Goal: Task Accomplishment & Management: Complete application form

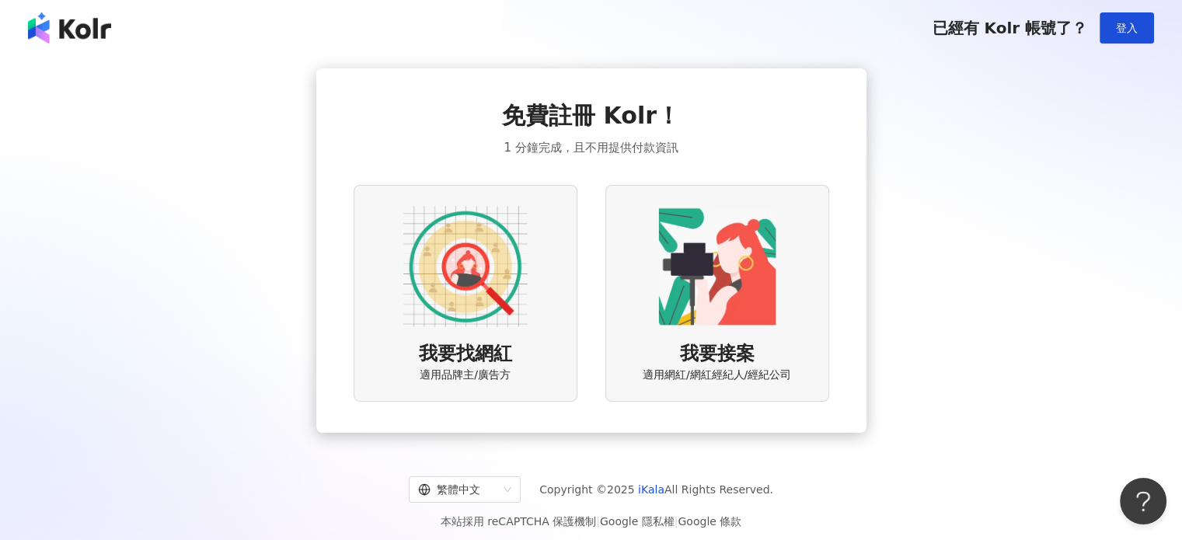
click at [410, 260] on img at bounding box center [465, 266] width 124 height 124
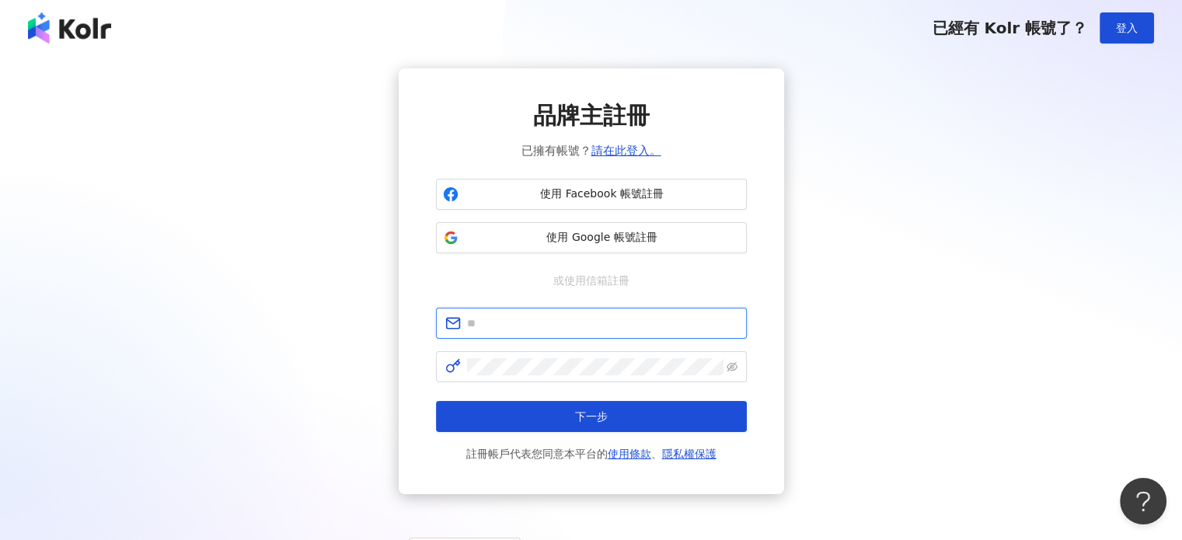
click at [574, 317] on input "text" at bounding box center [602, 323] width 270 height 17
paste input "**********"
type input "**********"
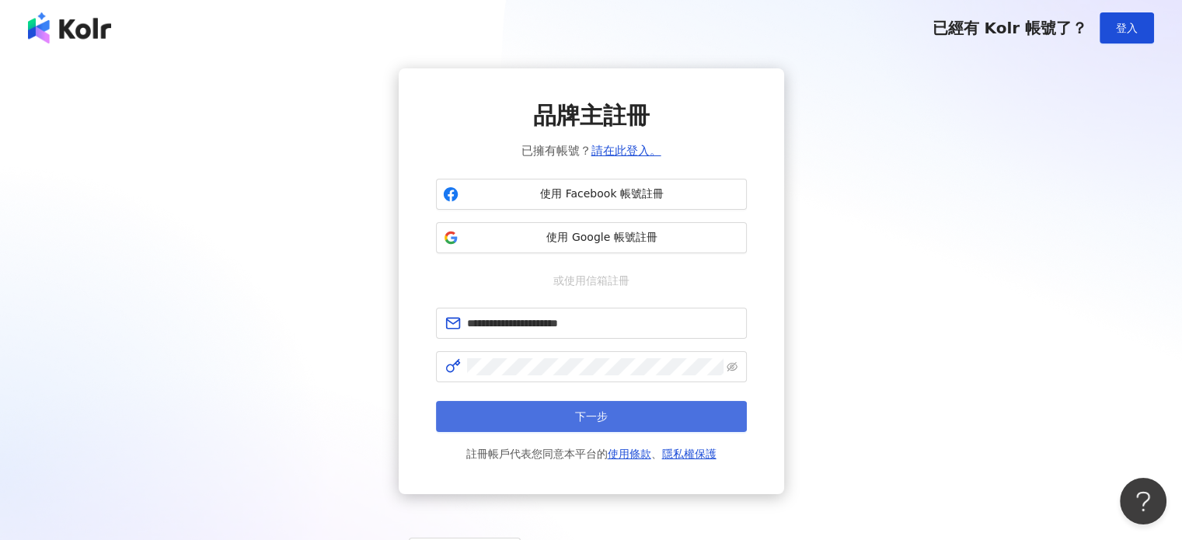
click at [612, 418] on button "下一步" at bounding box center [591, 416] width 311 height 31
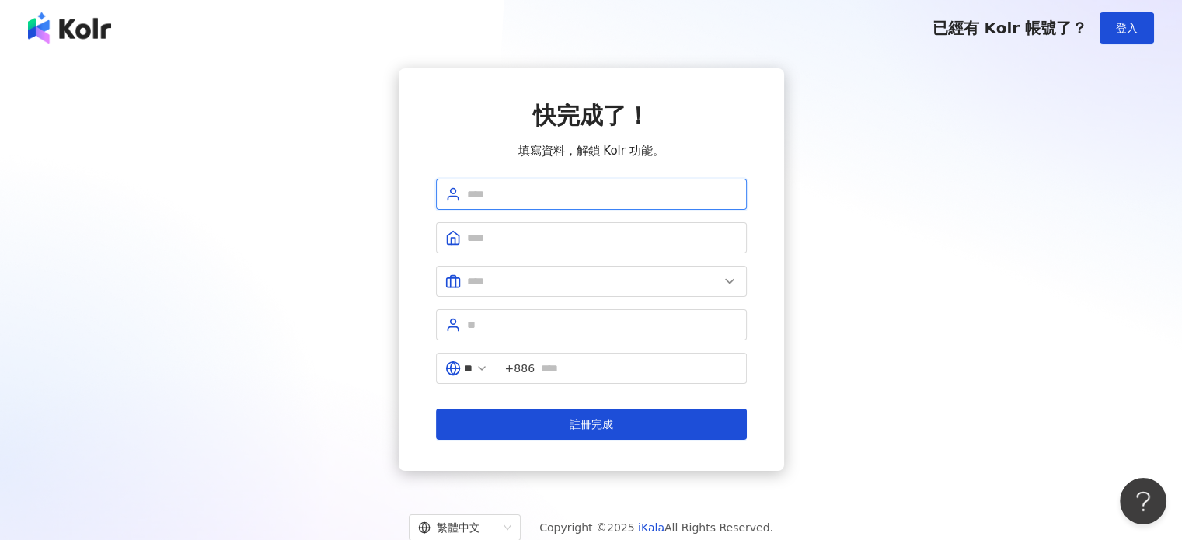
click at [538, 188] on input "text" at bounding box center [602, 194] width 270 height 17
type input "****"
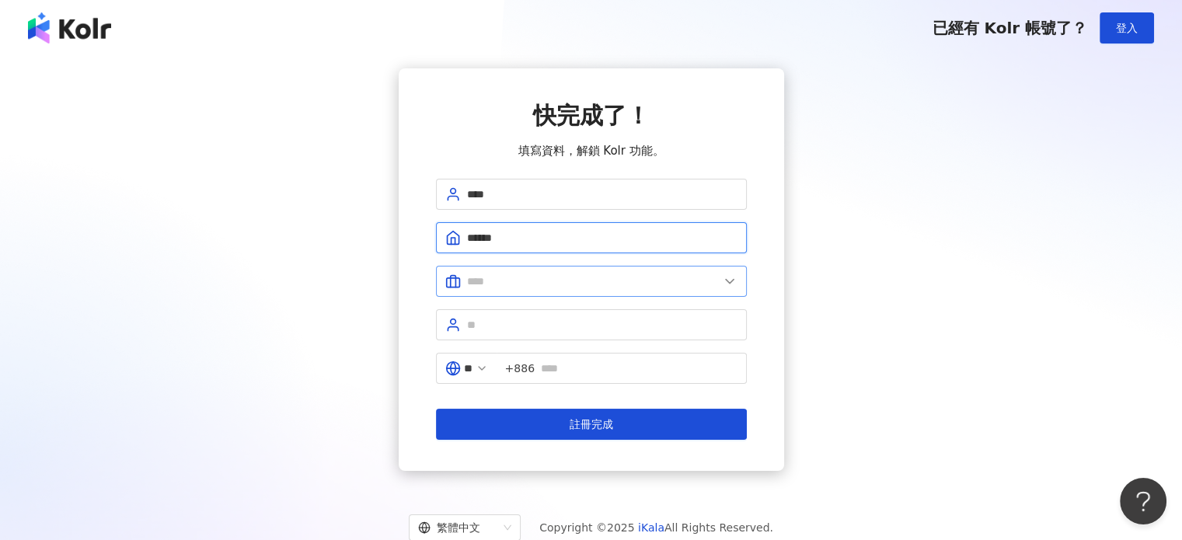
type input "******"
click at [581, 276] on input "text" at bounding box center [593, 281] width 252 height 17
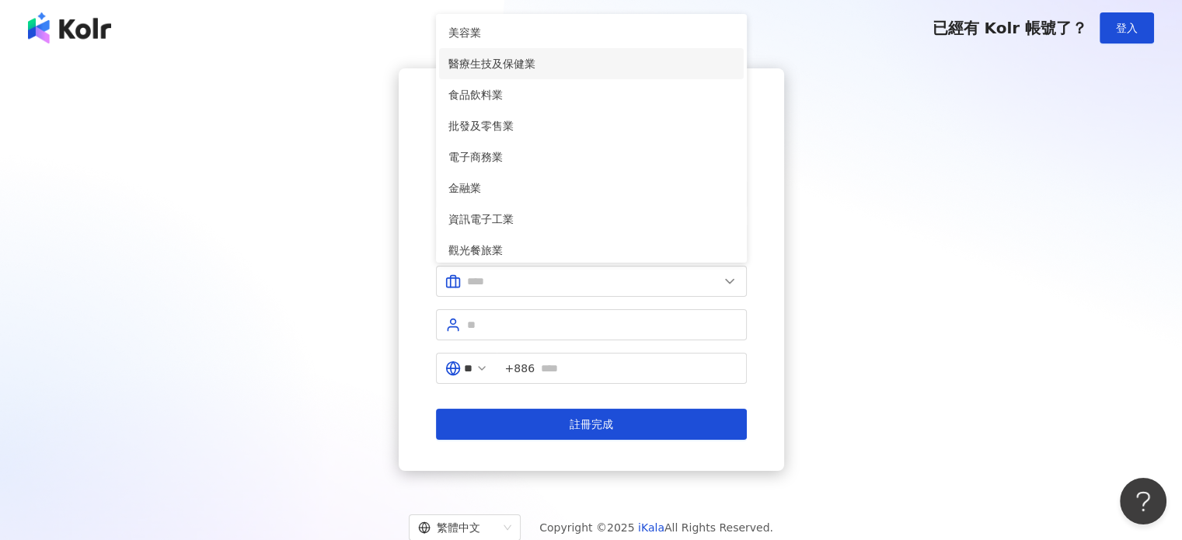
click at [624, 64] on span "醫療生技及保健業" at bounding box center [591, 63] width 286 height 17
type input "********"
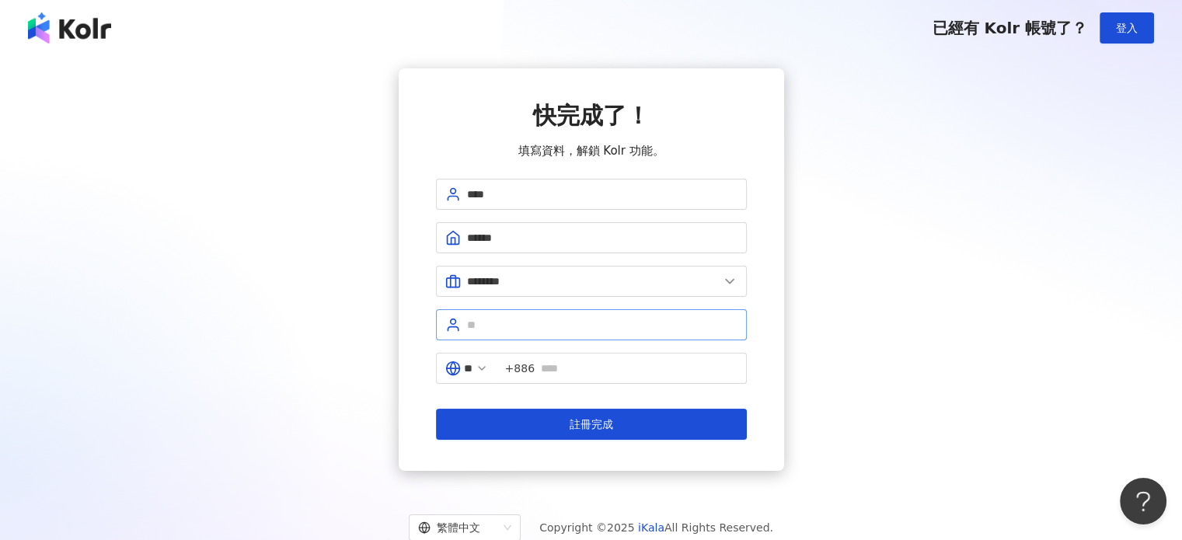
click at [583, 314] on span at bounding box center [591, 324] width 311 height 31
click at [594, 323] on input "text" at bounding box center [602, 324] width 270 height 17
type input "*****"
click at [625, 369] on input "text" at bounding box center [639, 368] width 197 height 17
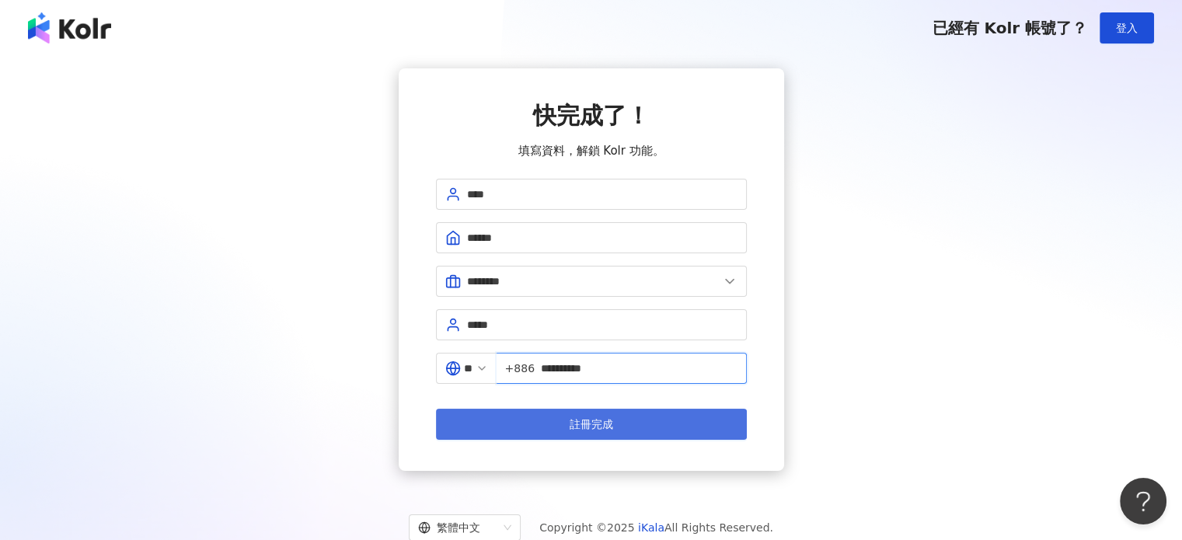
type input "**********"
click at [622, 421] on button "註冊完成" at bounding box center [591, 424] width 311 height 31
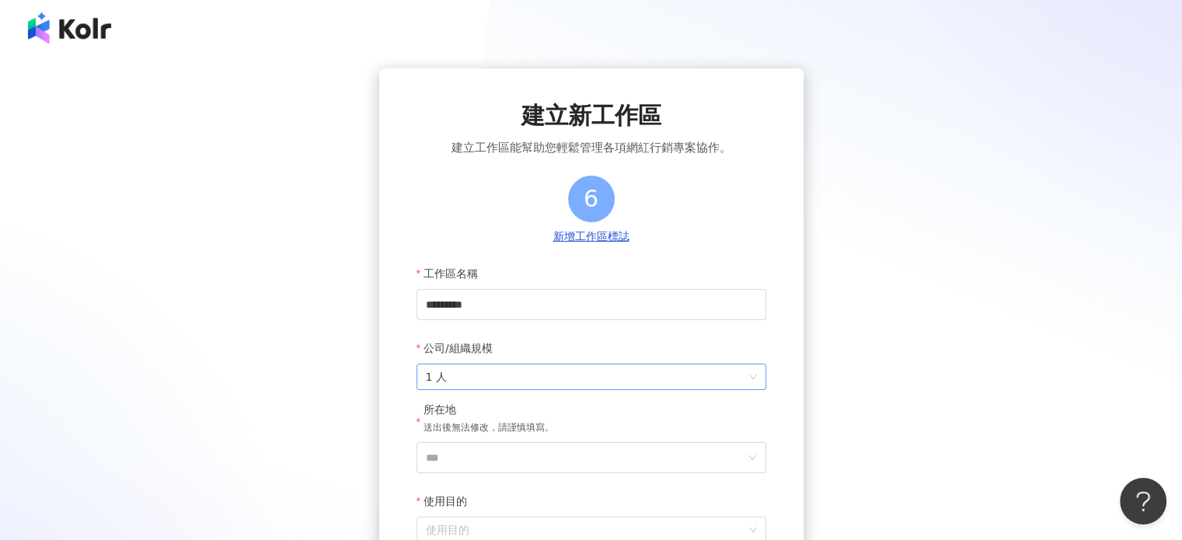
click at [594, 375] on span "1 人" at bounding box center [591, 377] width 331 height 25
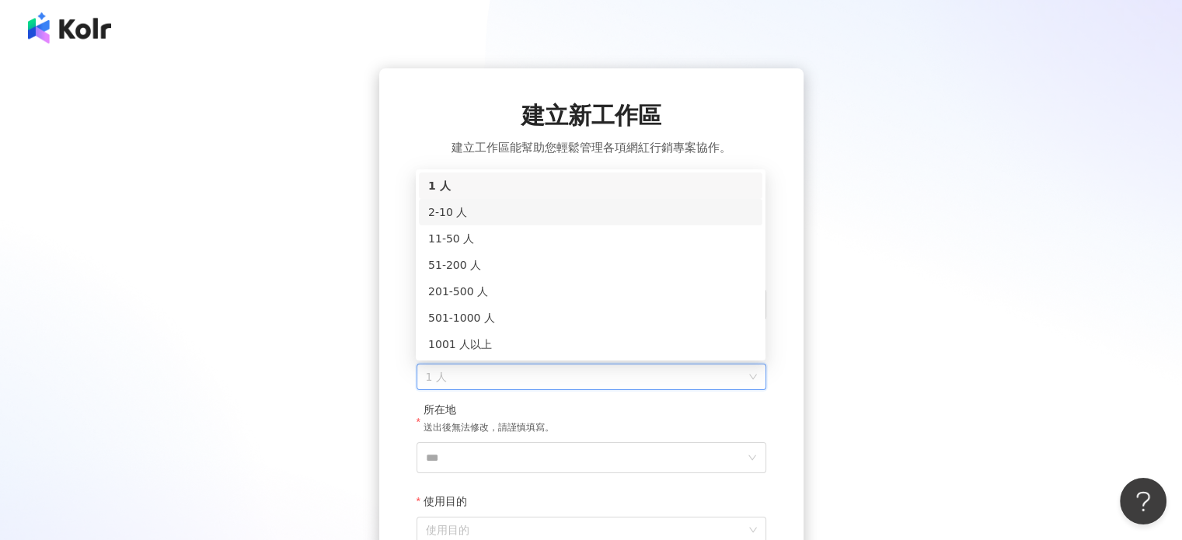
click at [616, 218] on div "2-10 人" at bounding box center [590, 212] width 325 height 17
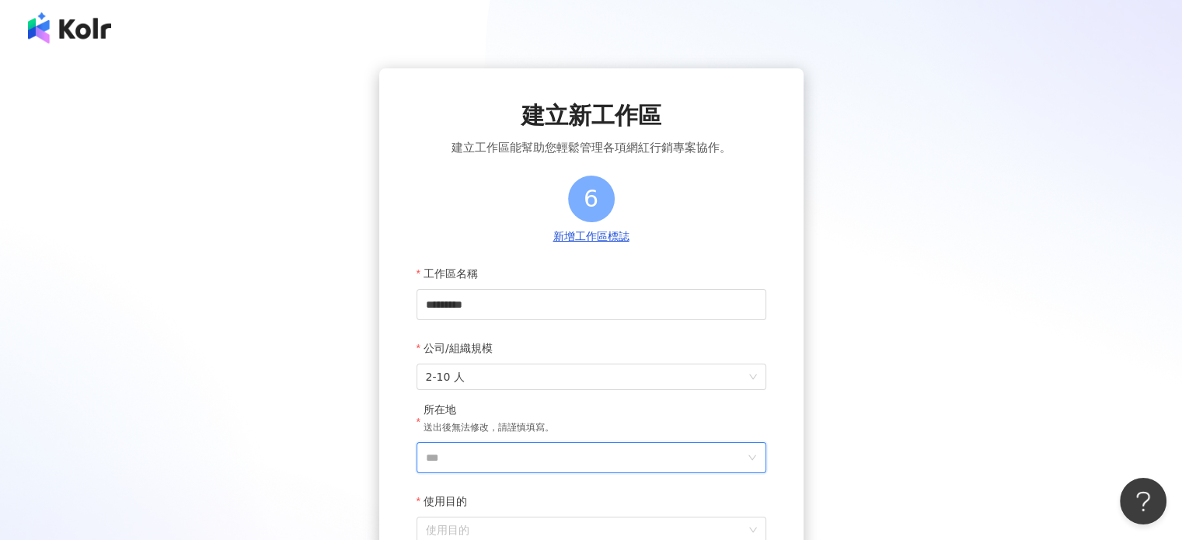
click at [543, 455] on input "***" at bounding box center [585, 458] width 319 height 30
click at [658, 236] on div "台灣" at bounding box center [680, 239] width 149 height 28
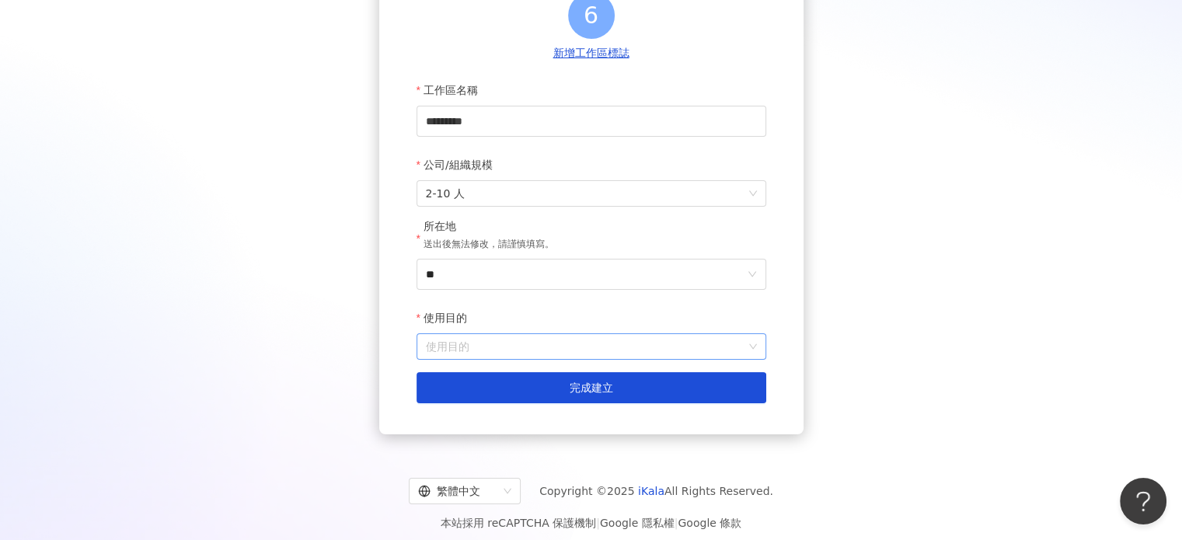
scroll to position [195, 0]
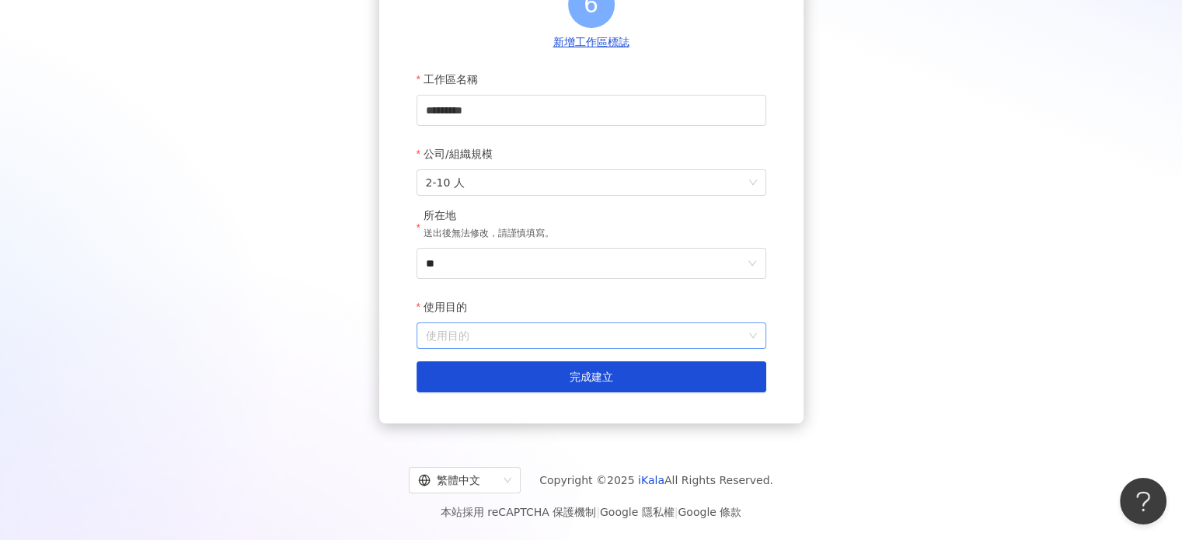
click at [512, 324] on input "使用目的" at bounding box center [591, 335] width 331 height 25
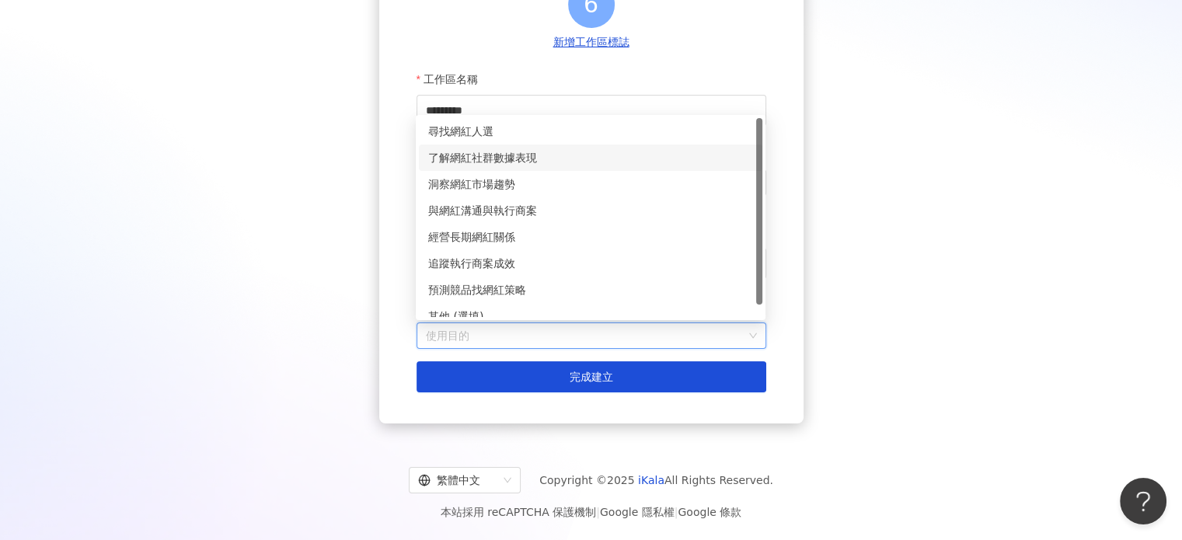
click at [560, 153] on div "了解網紅社群數據表現" at bounding box center [590, 157] width 325 height 17
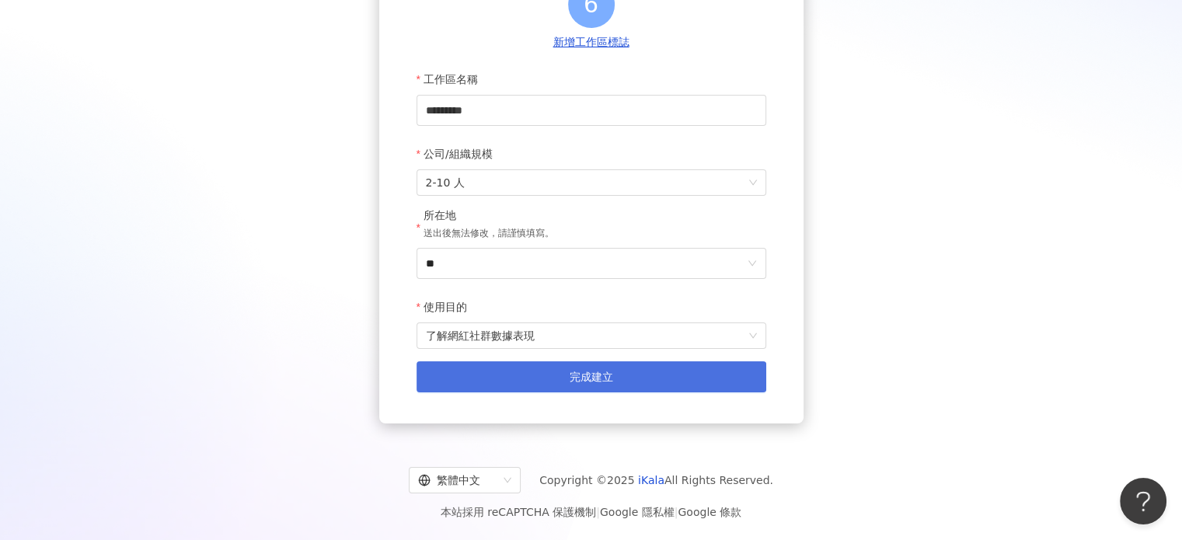
click at [605, 371] on span "完成建立" at bounding box center [592, 377] width 44 height 12
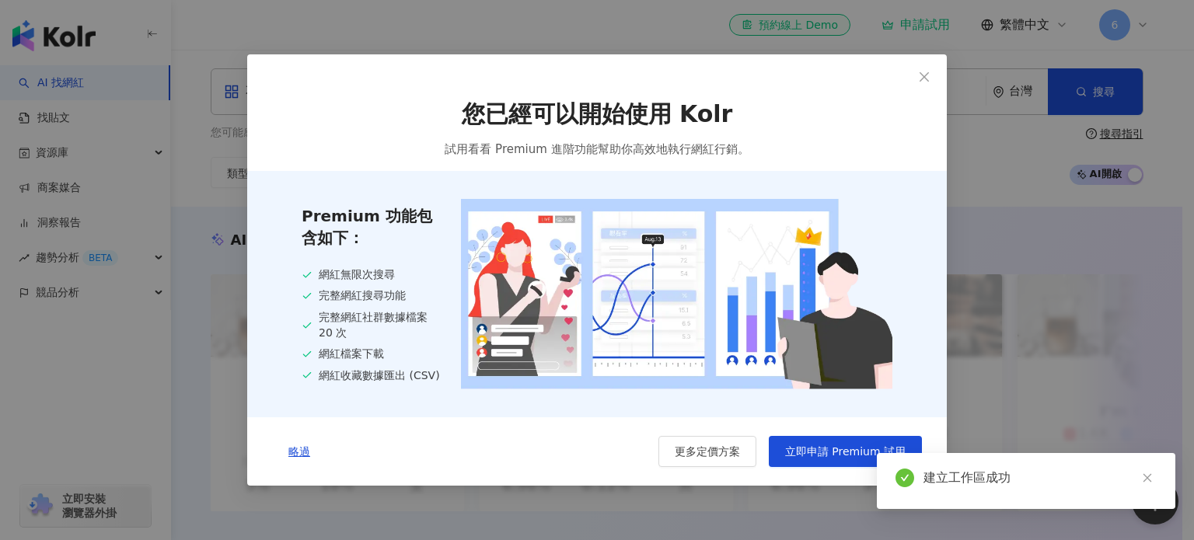
click at [795, 447] on span "立即申請 Premium 試用" at bounding box center [845, 451] width 120 height 12
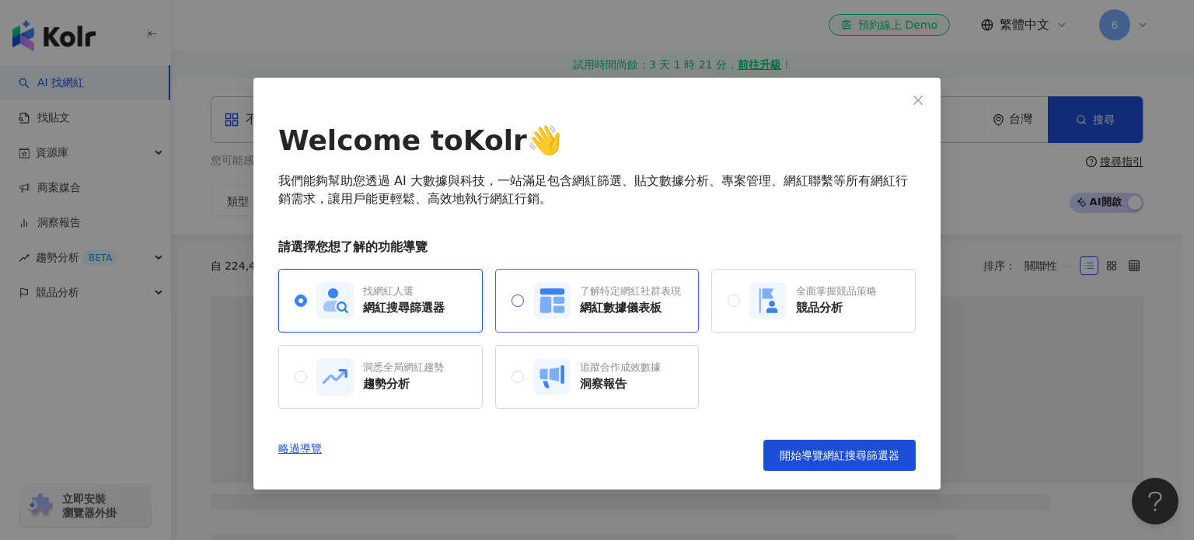
click at [559, 305] on rect at bounding box center [551, 300] width 37 height 37
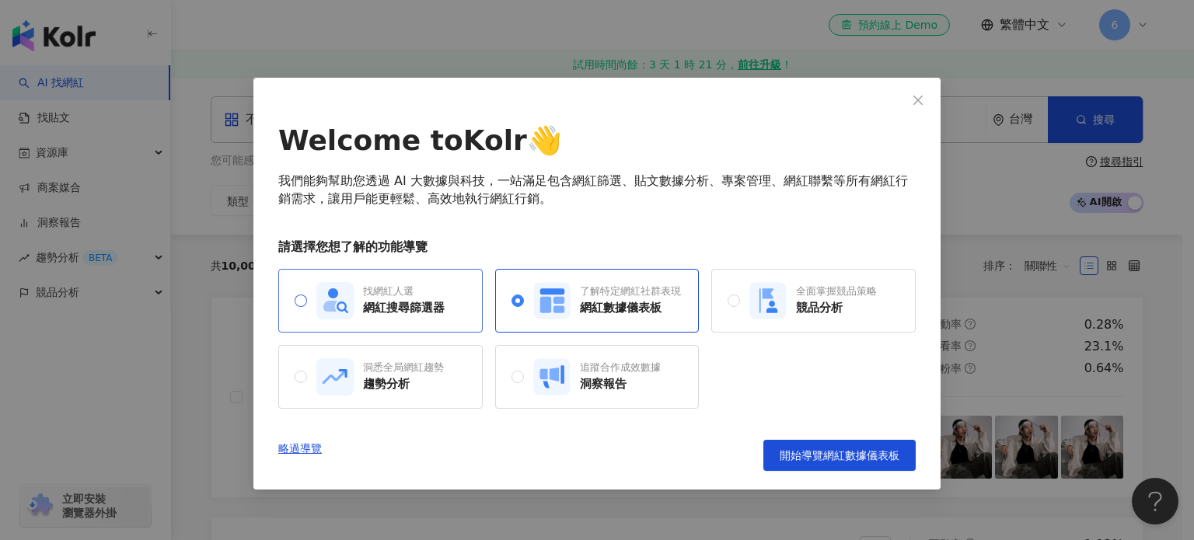
click at [356, 298] on div "找網紅人選 網紅搜尋篩選器" at bounding box center [380, 300] width 128 height 37
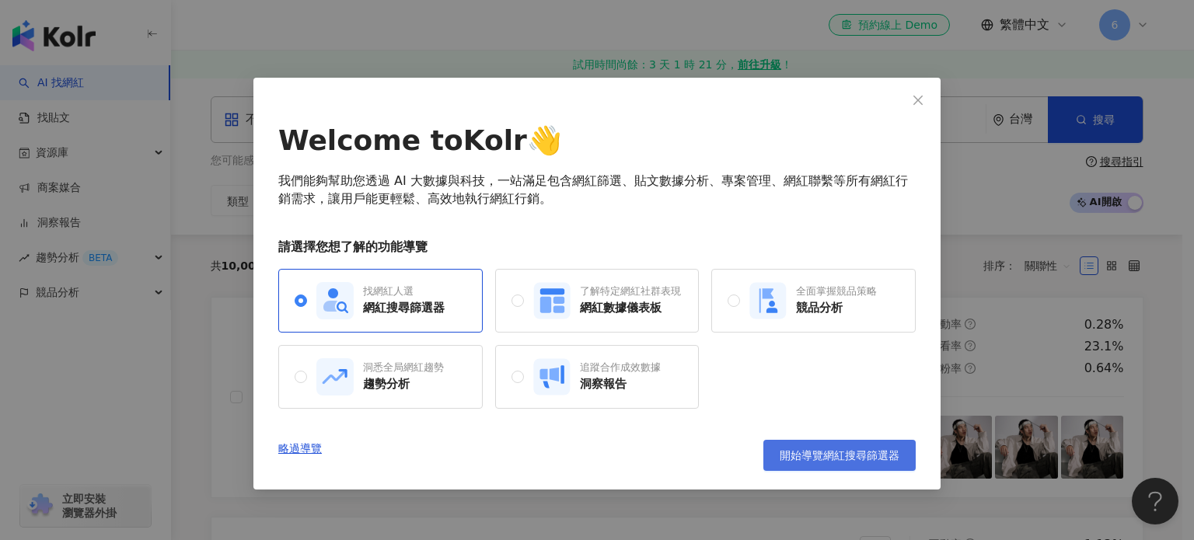
click at [780, 454] on span "開始導覽網紅搜尋篩選器" at bounding box center [840, 455] width 120 height 12
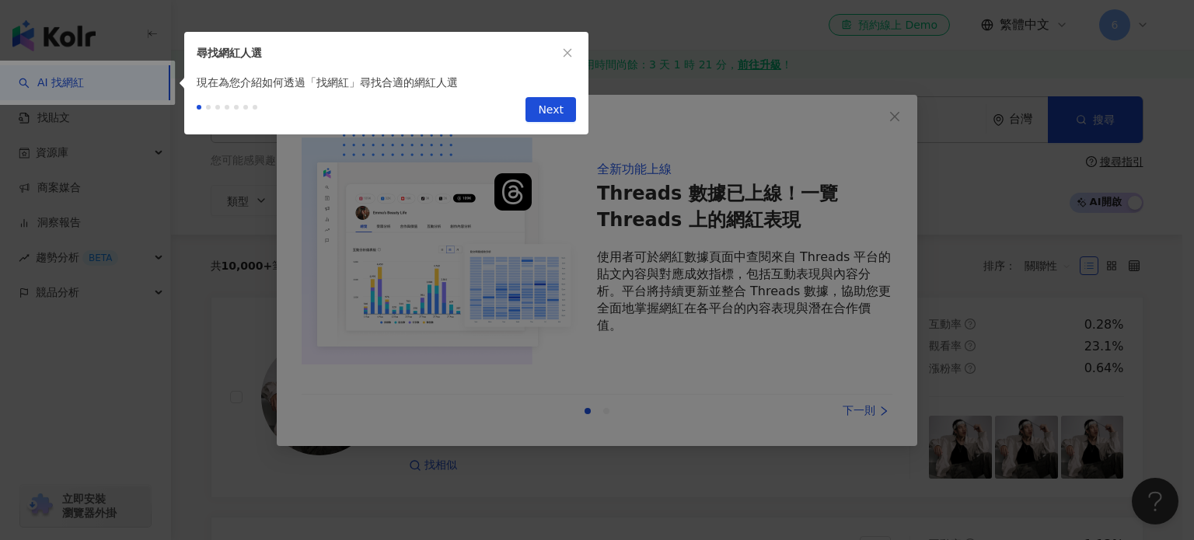
click at [567, 58] on button "button" at bounding box center [567, 52] width 17 height 17
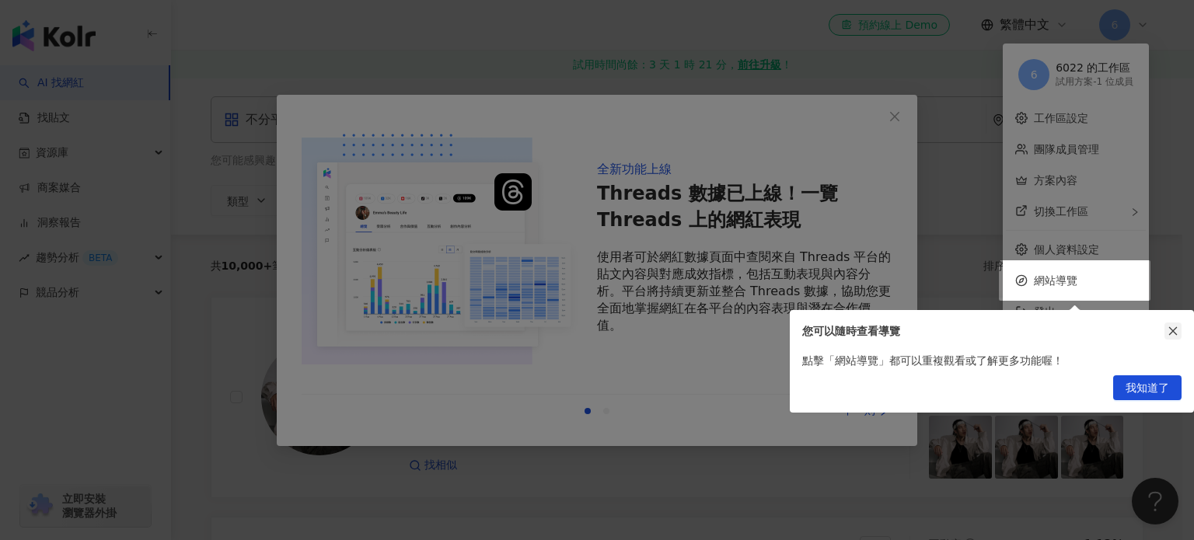
click at [1170, 333] on icon "close" at bounding box center [1173, 331] width 9 height 9
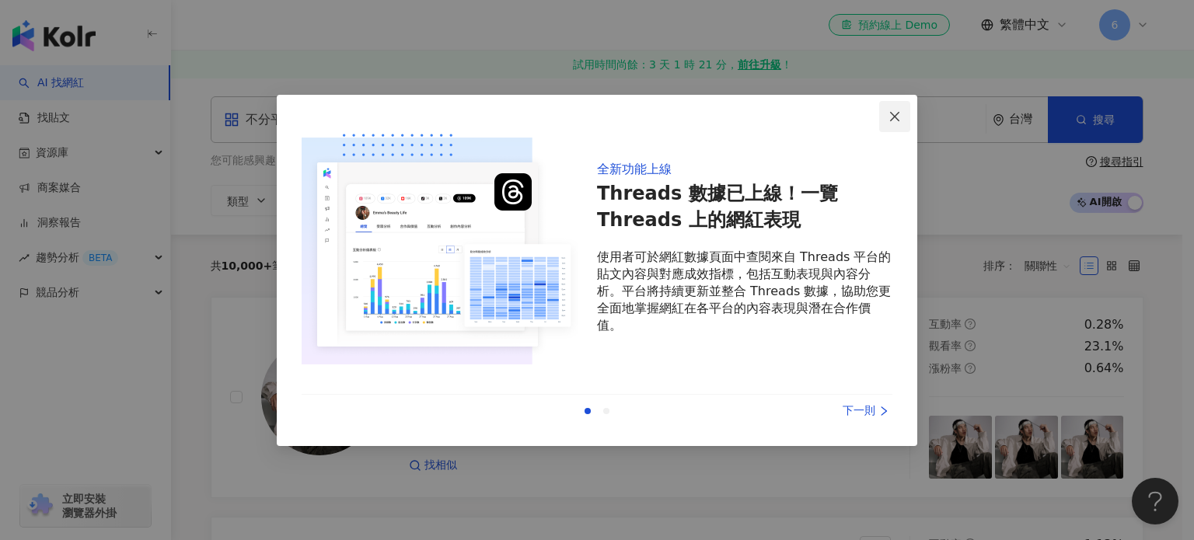
click at [892, 114] on icon "close" at bounding box center [894, 116] width 9 height 9
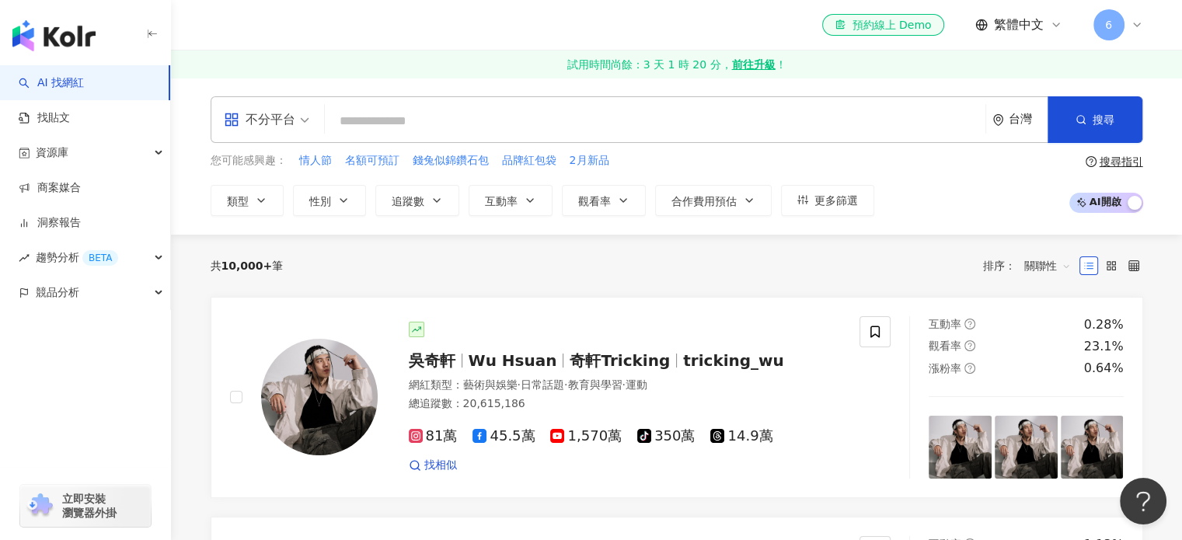
click at [424, 117] on input "search" at bounding box center [655, 121] width 648 height 30
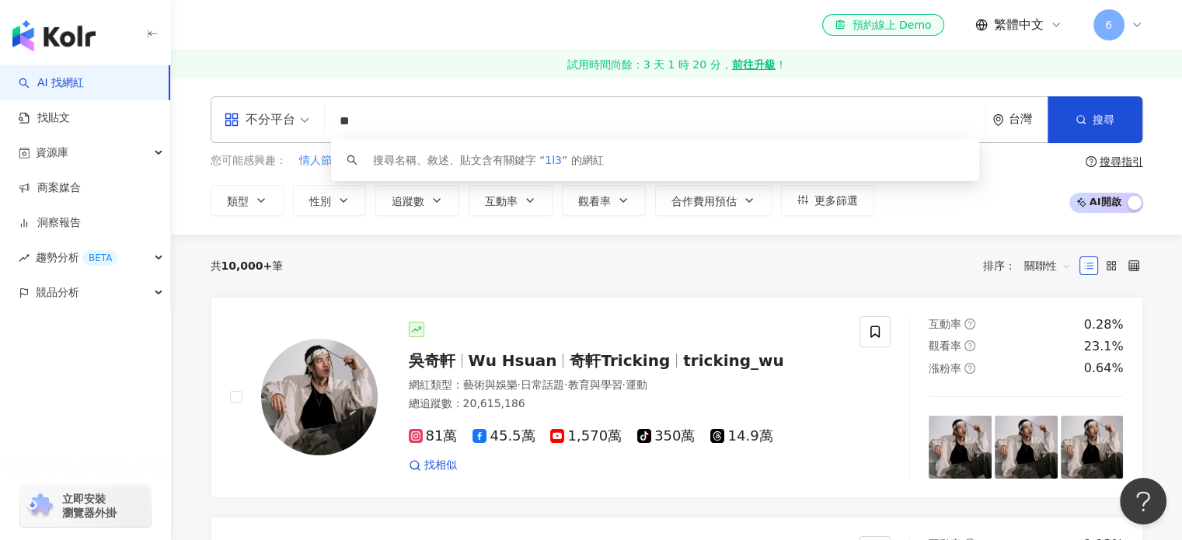
type input "*"
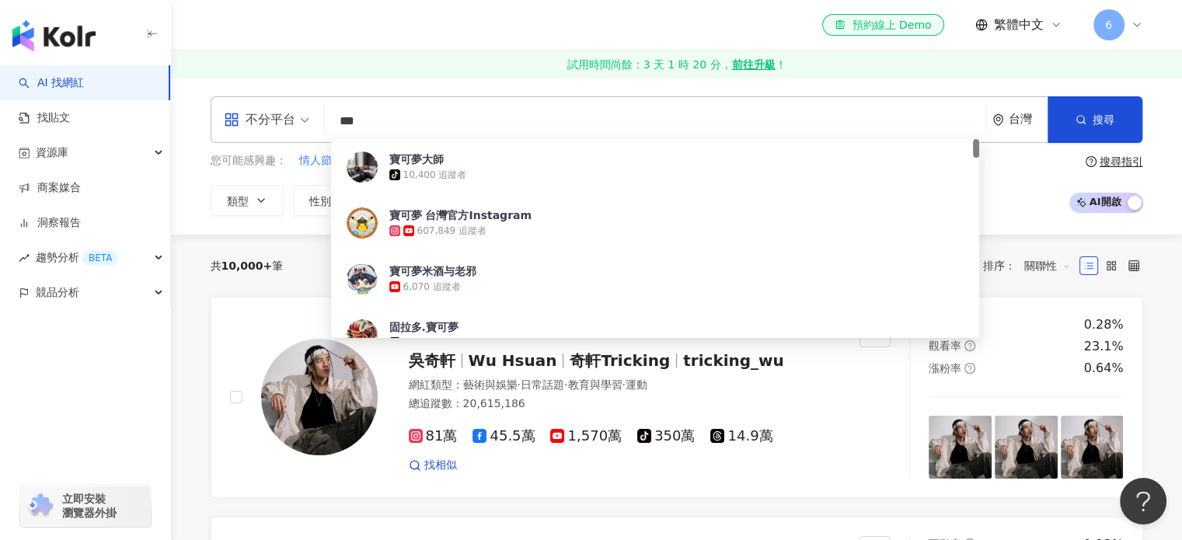
drag, startPoint x: 453, startPoint y: 114, endPoint x: 201, endPoint y: 120, distance: 252.7
click at [201, 120] on div "不分平台 *** 台灣 搜尋 3b19f44e-2b8d-47df-9591-9e5b259b8266 寶可夢大師 tiktok-icon 10,400 追蹤…" at bounding box center [677, 156] width 995 height 120
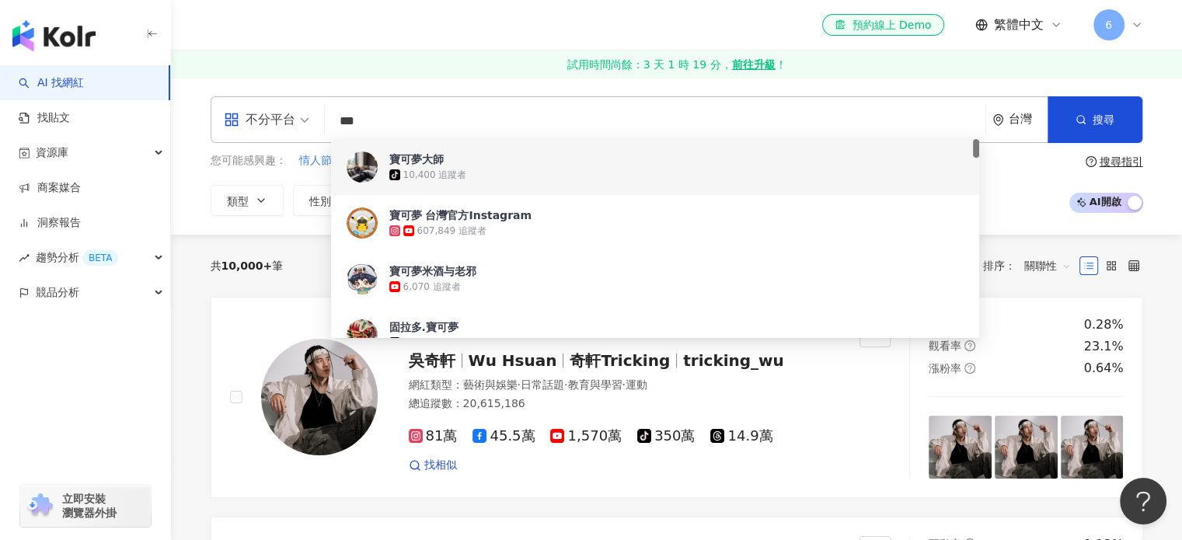
paste input "search"
type input "***"
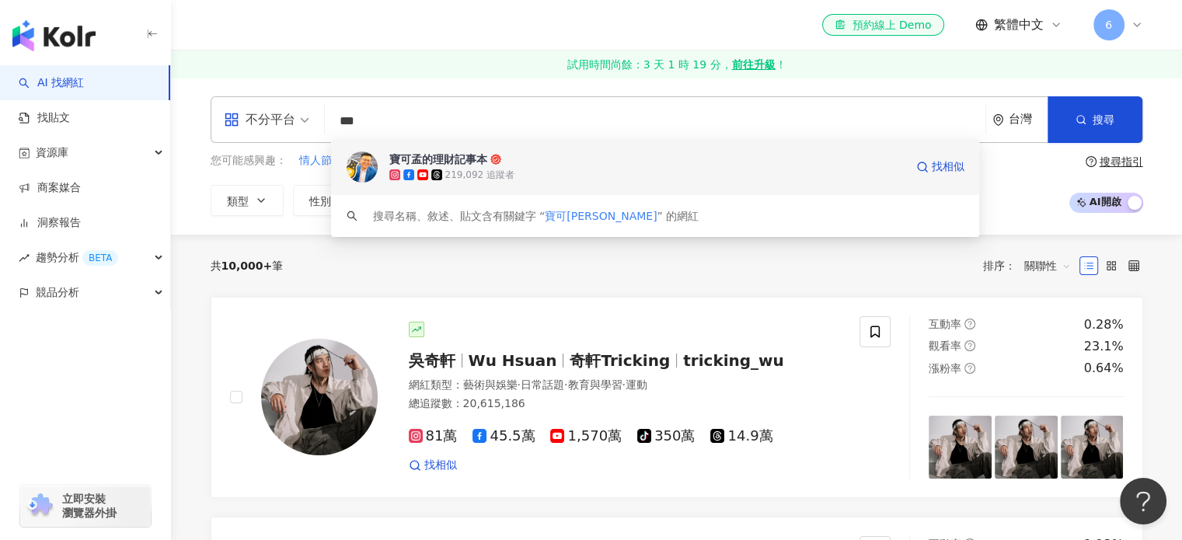
click at [504, 165] on span "寶可孟的理財記事本" at bounding box center [646, 160] width 515 height 16
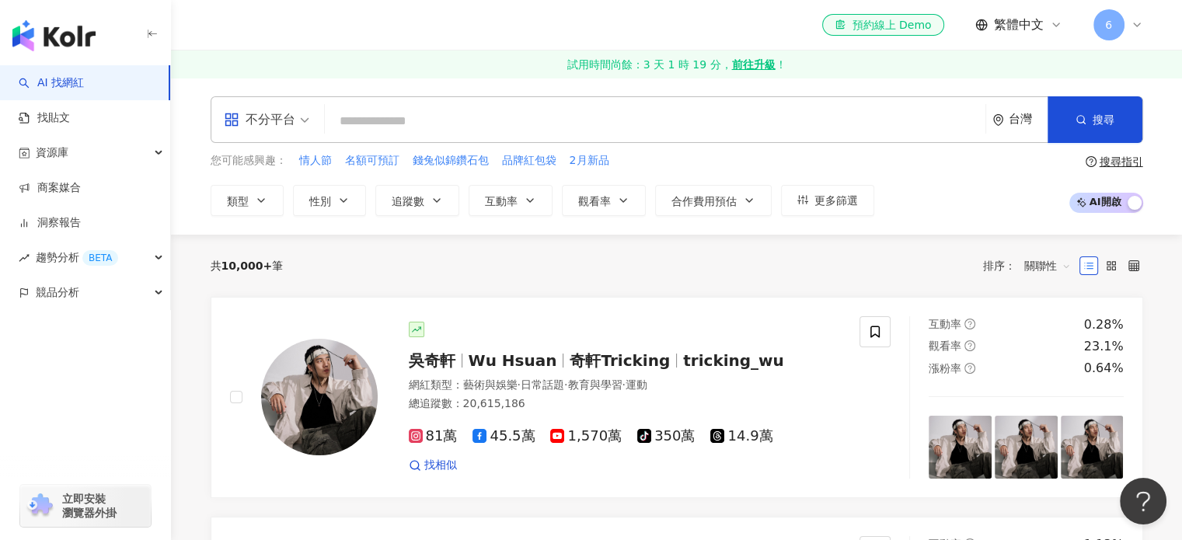
click at [408, 121] on input "search" at bounding box center [655, 121] width 648 height 30
click at [677, 113] on input "search" at bounding box center [655, 121] width 648 height 30
paste input "**"
type input "**"
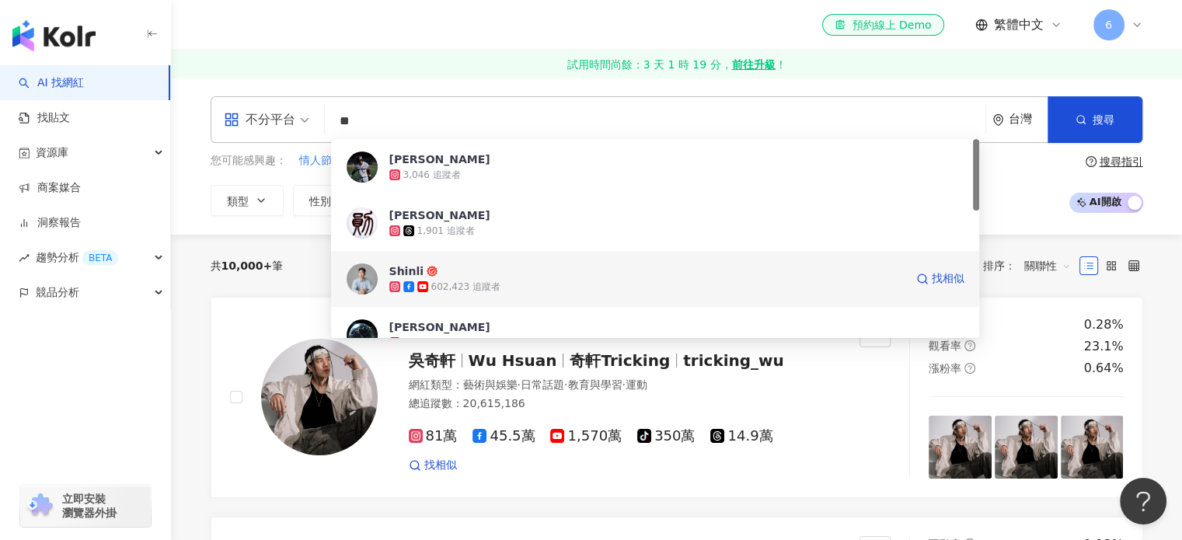
click at [455, 270] on span "Shinli" at bounding box center [646, 272] width 515 height 16
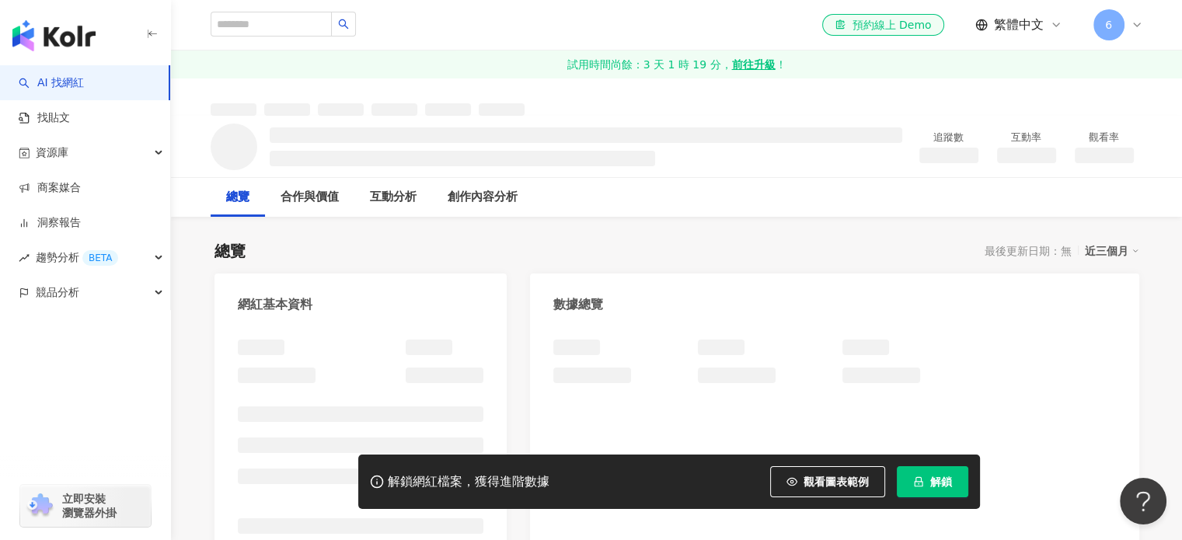
click at [930, 476] on span "解鎖" at bounding box center [941, 482] width 22 height 12
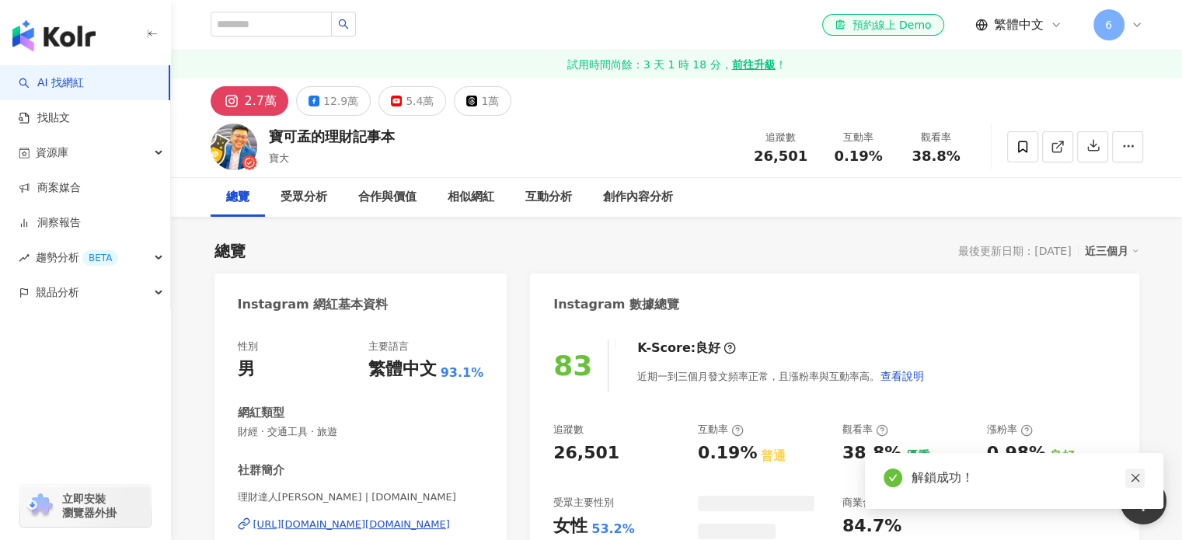
click at [1136, 476] on icon "close" at bounding box center [1135, 478] width 11 height 11
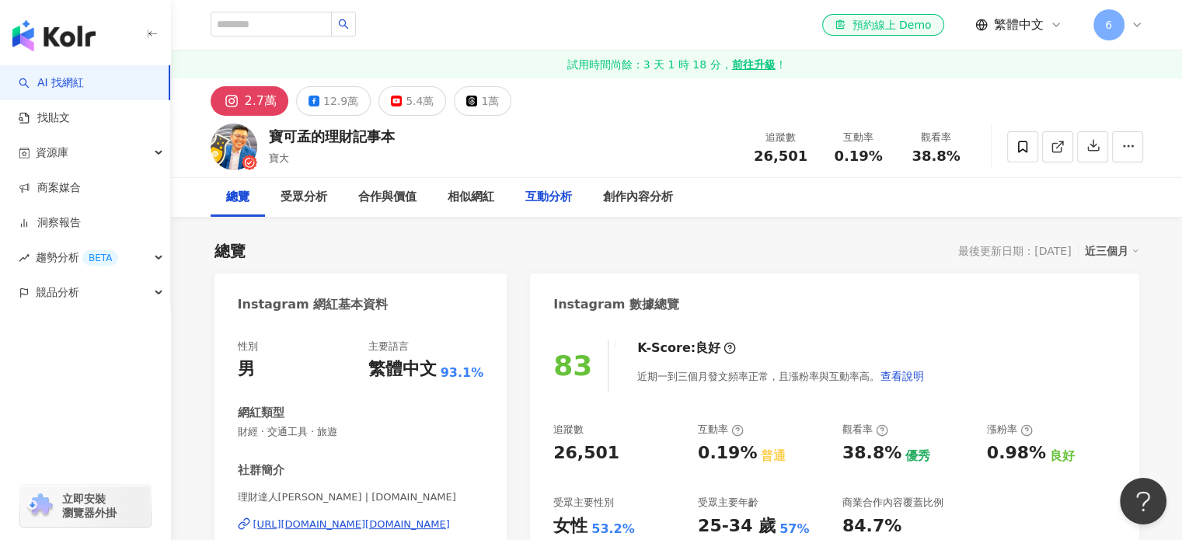
click at [536, 193] on div "互動分析" at bounding box center [548, 197] width 47 height 19
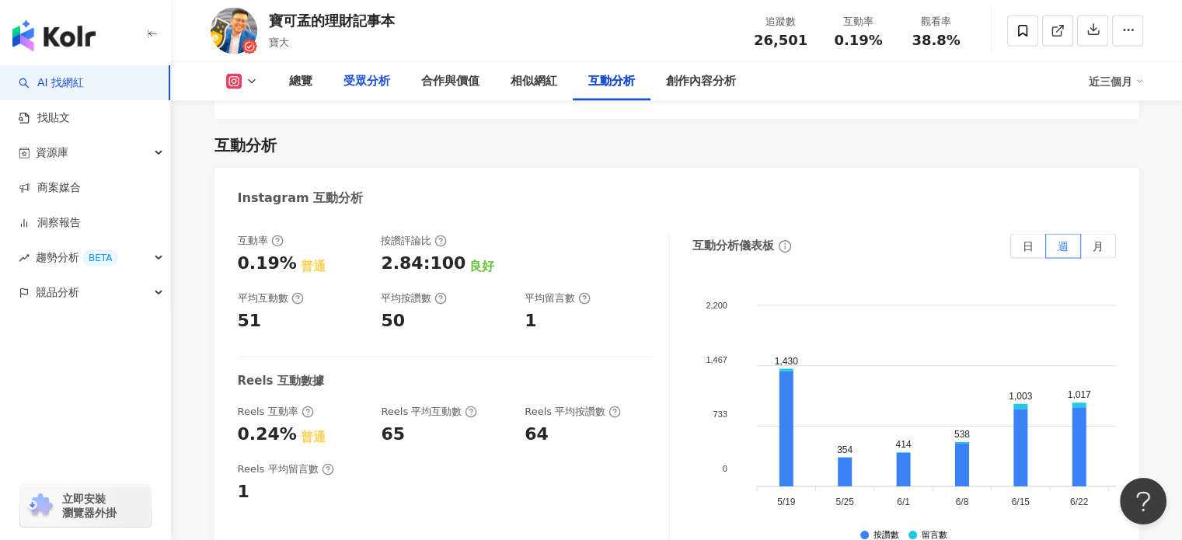
click at [384, 81] on div "受眾分析" at bounding box center [367, 81] width 47 height 19
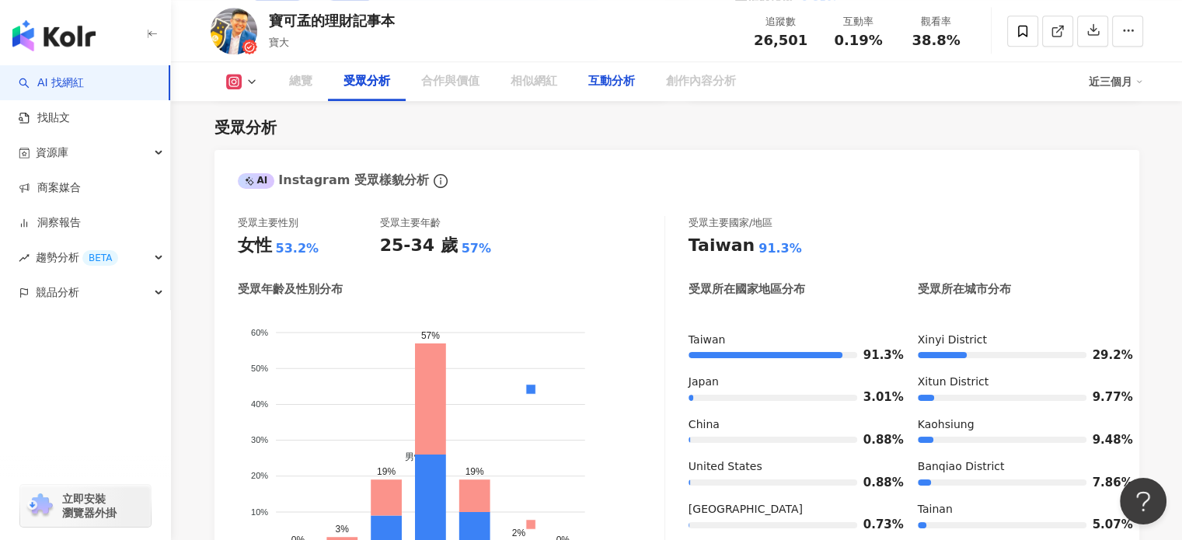
click at [598, 78] on div "互動分析" at bounding box center [611, 81] width 47 height 19
click at [629, 90] on div "互動分析" at bounding box center [612, 81] width 78 height 39
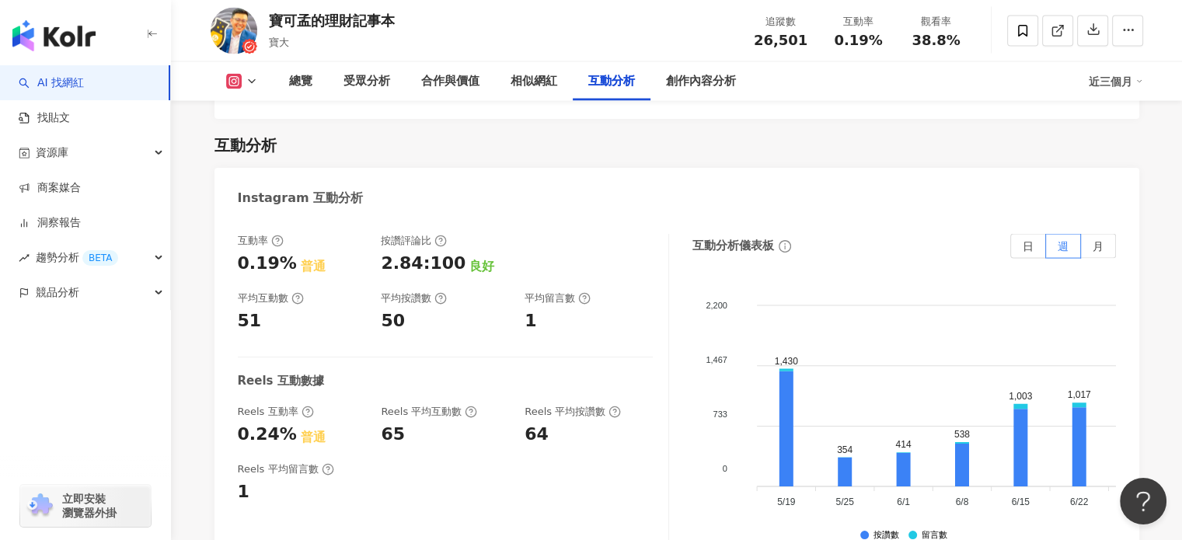
click at [243, 84] on button at bounding box center [242, 82] width 63 height 16
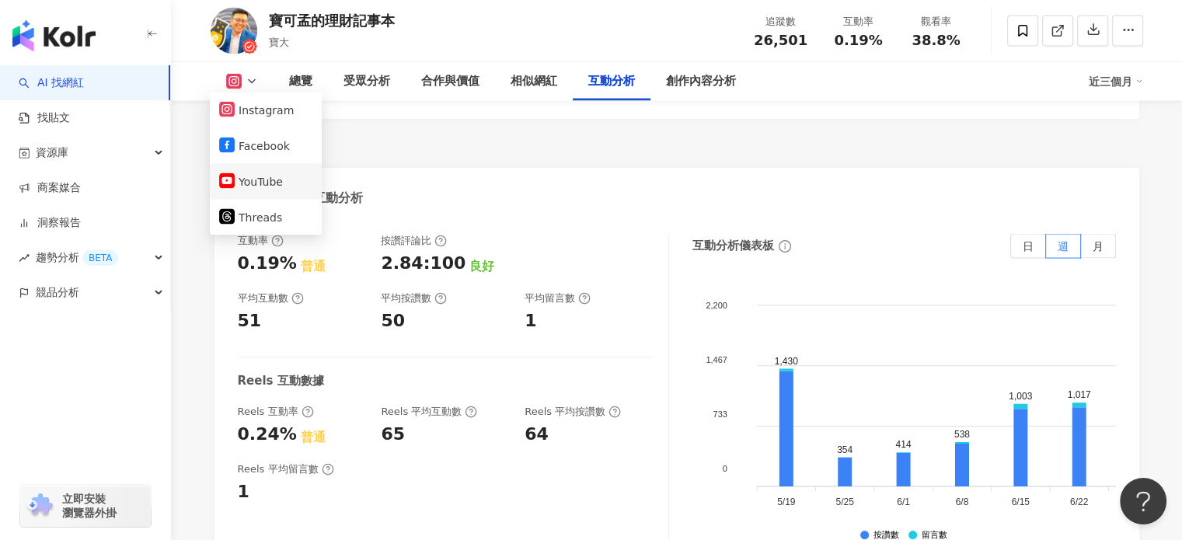
click at [257, 188] on button "YouTube" at bounding box center [265, 182] width 93 height 22
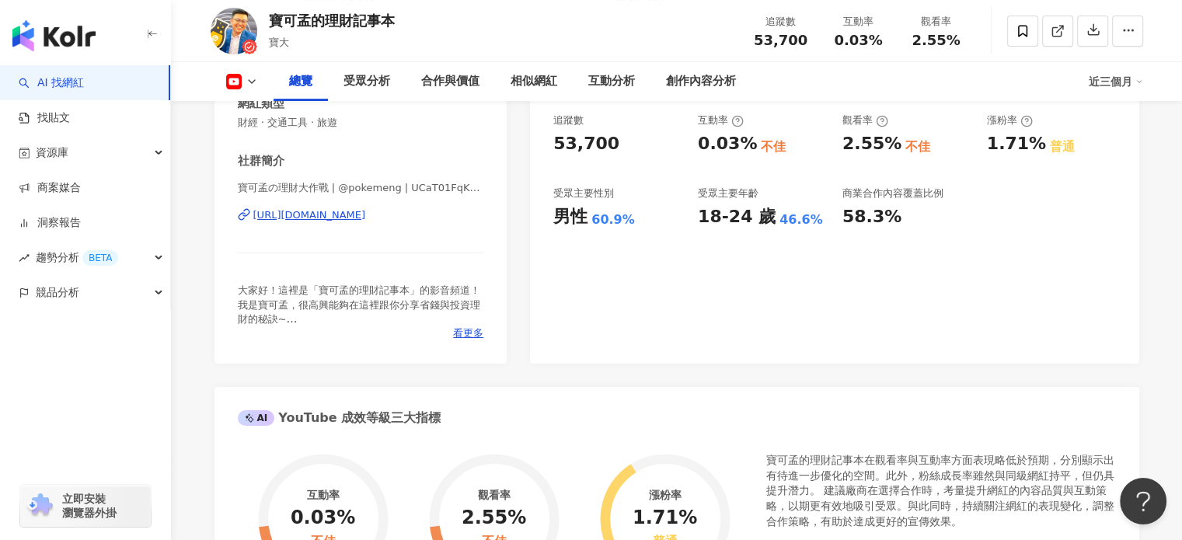
scroll to position [310, 0]
click at [323, 218] on div "https://www.youtube.com/channel/UCaT01FqK7SuPyqR8d2gvuiQ" at bounding box center [309, 215] width 113 height 14
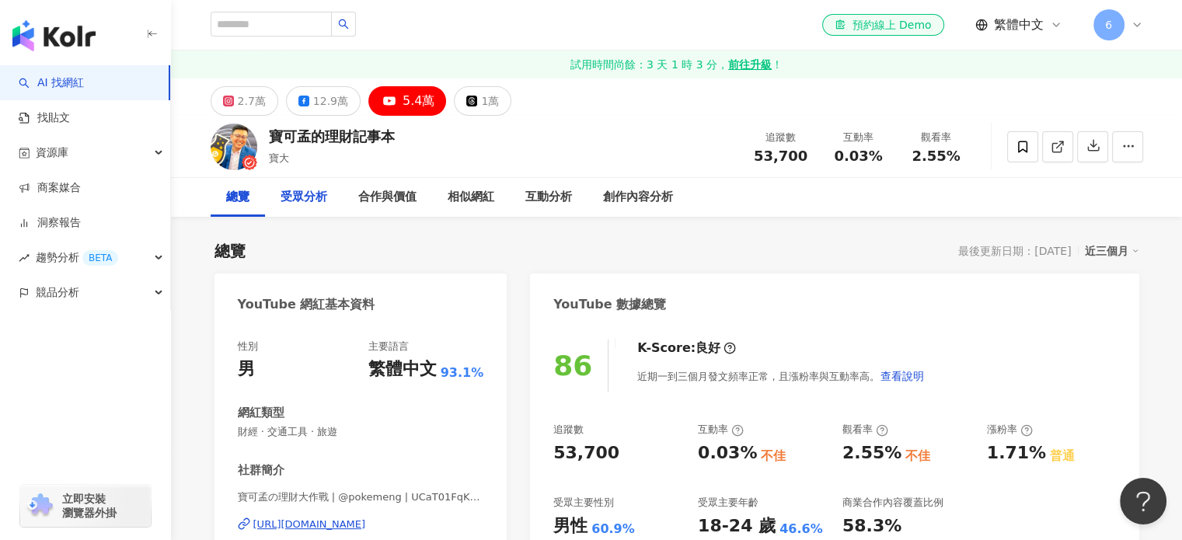
scroll to position [0, 0]
click at [547, 204] on div "互動分析" at bounding box center [548, 197] width 47 height 19
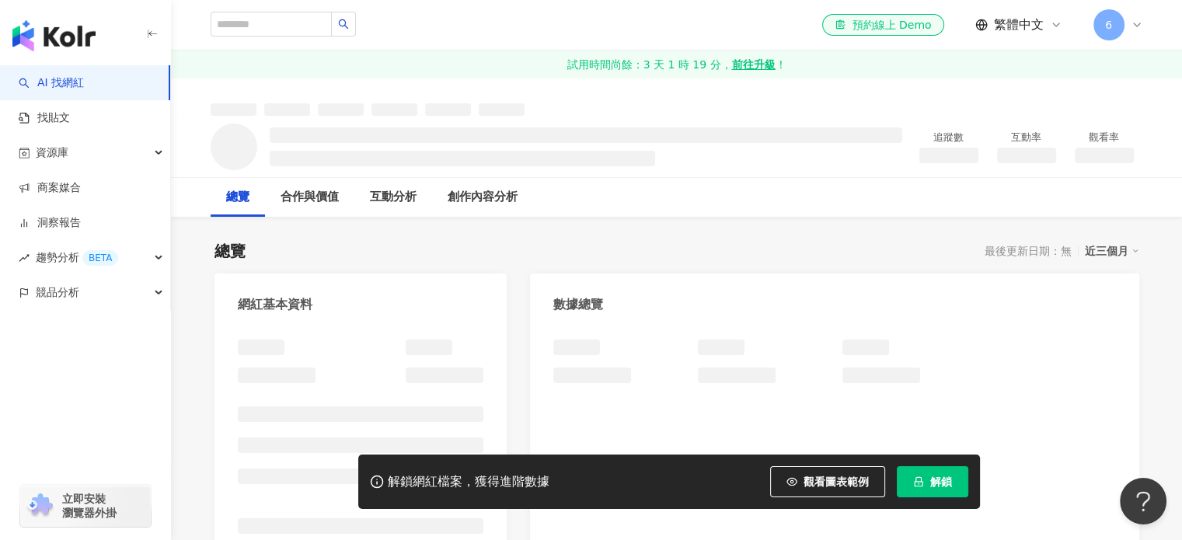
click at [924, 477] on button "解鎖" at bounding box center [933, 481] width 72 height 31
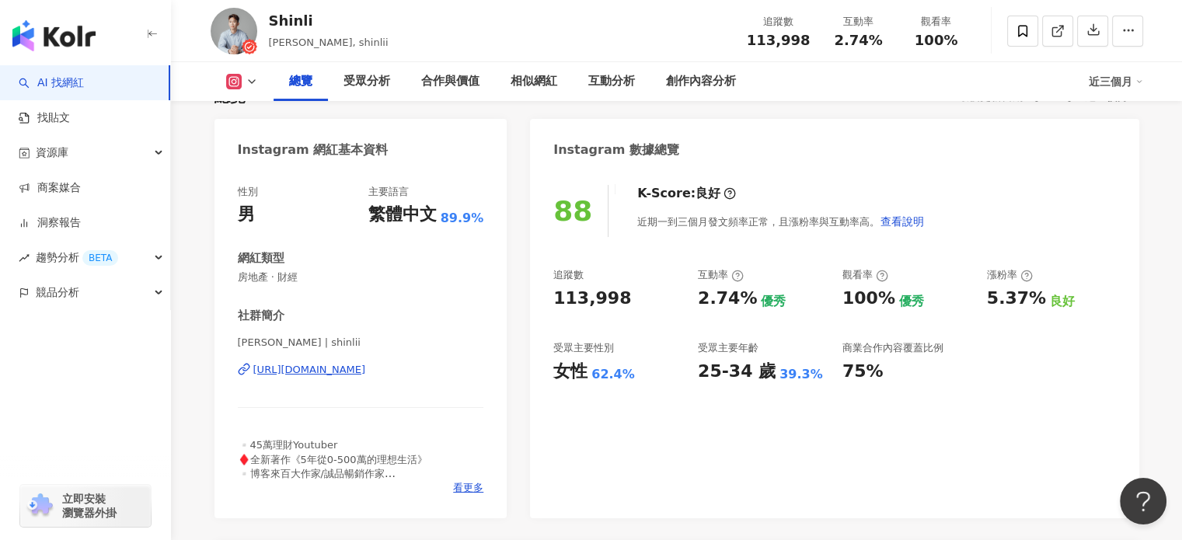
scroll to position [155, 0]
click at [366, 364] on div "[URL][DOMAIN_NAME]" at bounding box center [309, 369] width 113 height 14
click at [619, 75] on div "互動分析" at bounding box center [611, 81] width 47 height 19
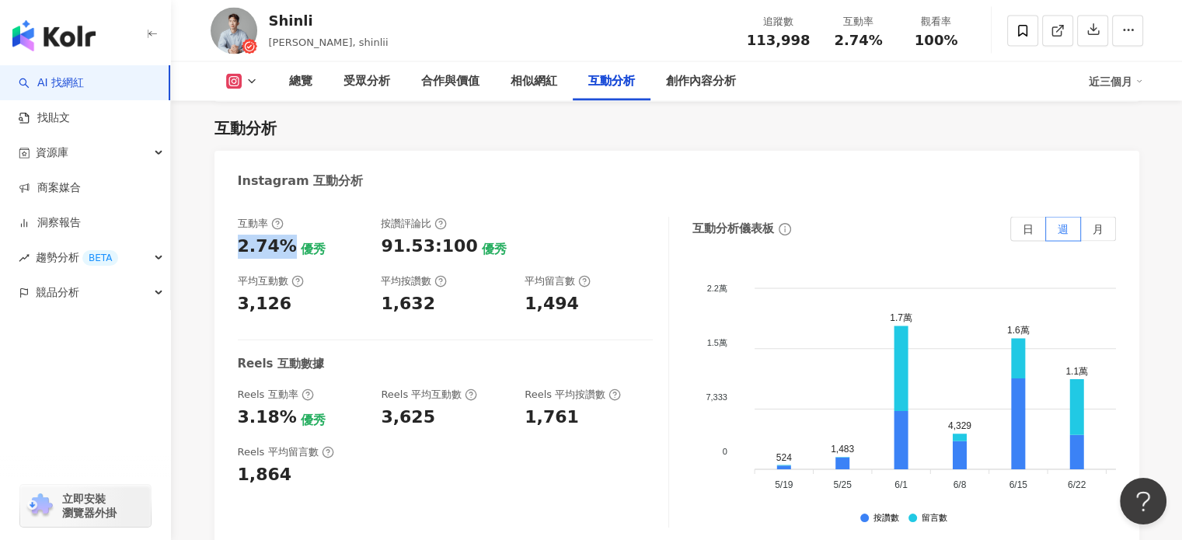
drag, startPoint x: 231, startPoint y: 248, endPoint x: 284, endPoint y: 253, distance: 53.8
click at [284, 253] on div "互動率 2.74% 優秀 按讚評論比 91.53:100 優秀 平均互動數 3,126 平均按讚數 1,632 平均留言數 1,494 Reels 互動數據 …" at bounding box center [677, 376] width 925 height 350
copy div "2.74%"
drag, startPoint x: 246, startPoint y: 305, endPoint x: 277, endPoint y: 309, distance: 32.2
click at [298, 309] on div "3,126" at bounding box center [302, 304] width 128 height 24
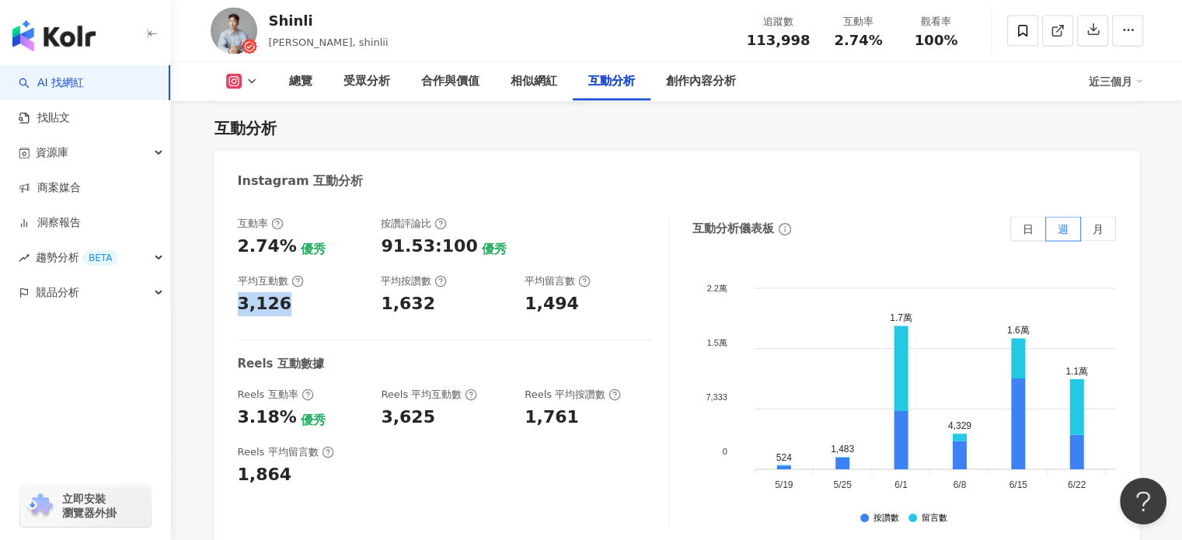
drag, startPoint x: 243, startPoint y: 306, endPoint x: 292, endPoint y: 314, distance: 50.4
click at [295, 314] on div "互動率 2.74% 優秀 按讚評論比 91.53:100 優秀 平均互動數 3,126 平均按讚數 1,632 平均留言數 1,494 Reels 互動數據 …" at bounding box center [677, 376] width 925 height 350
copy div "3,126"
click at [252, 86] on icon at bounding box center [252, 81] width 12 height 12
click at [266, 145] on button "Facebook" at bounding box center [265, 147] width 93 height 22
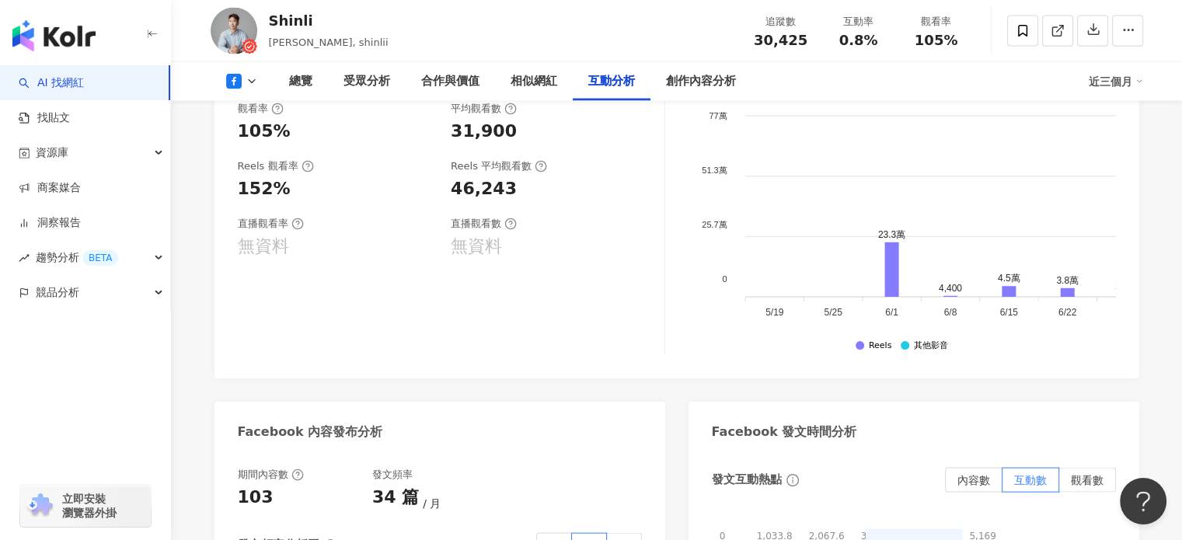
scroll to position [2773, 0]
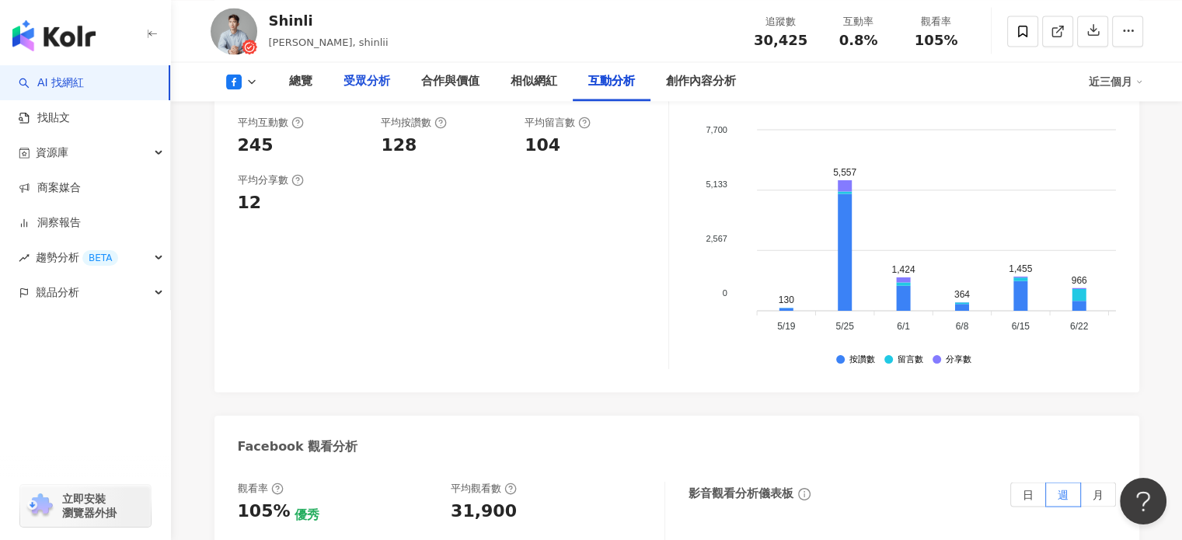
click at [353, 92] on div "受眾分析" at bounding box center [367, 81] width 78 height 39
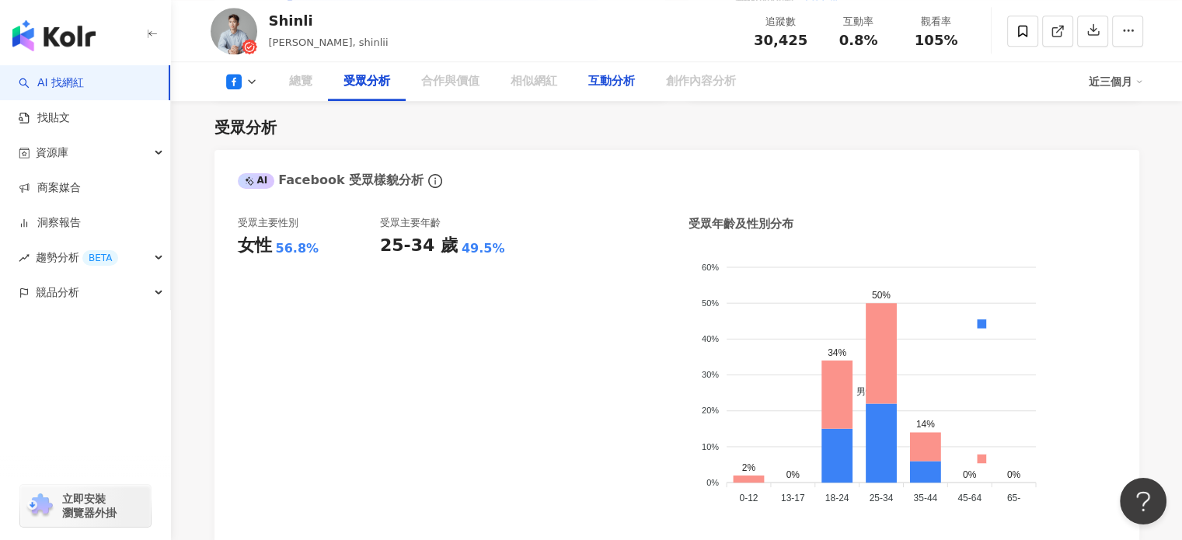
click at [622, 83] on div "互動分析" at bounding box center [611, 81] width 47 height 19
click at [610, 82] on div "互動分析" at bounding box center [611, 81] width 47 height 19
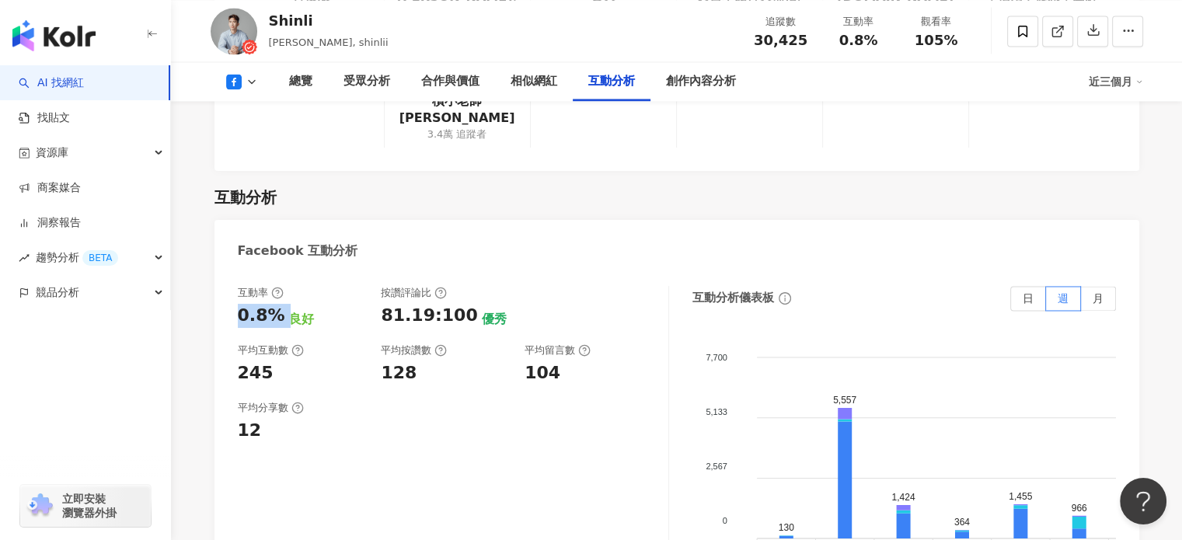
drag, startPoint x: 256, startPoint y: 243, endPoint x: 281, endPoint y: 244, distance: 25.7
click at [283, 304] on div "0.8% 良好" at bounding box center [302, 316] width 128 height 24
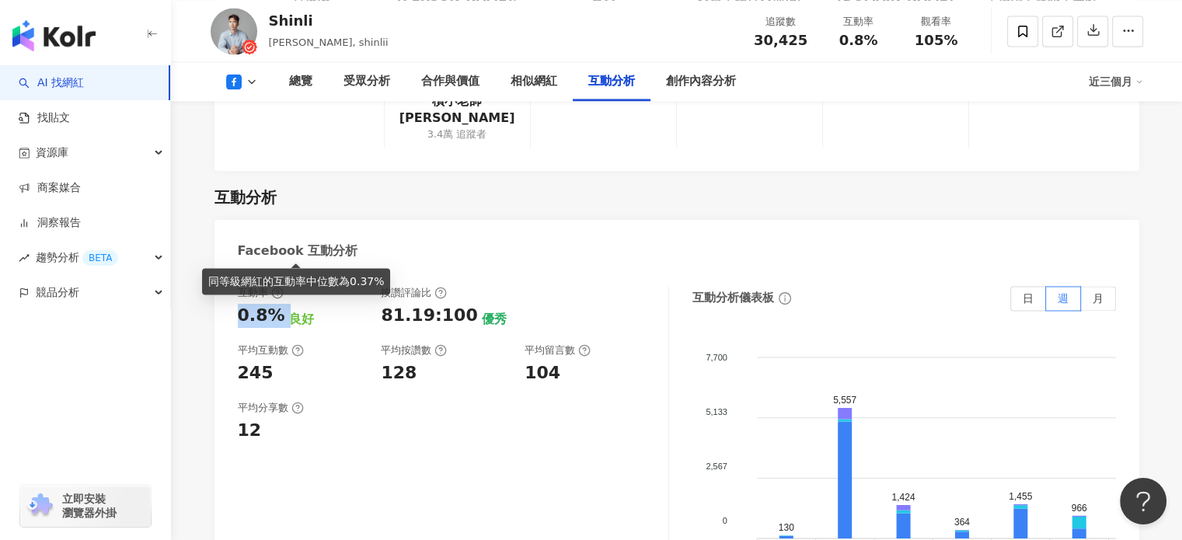
copy div "0.8%"
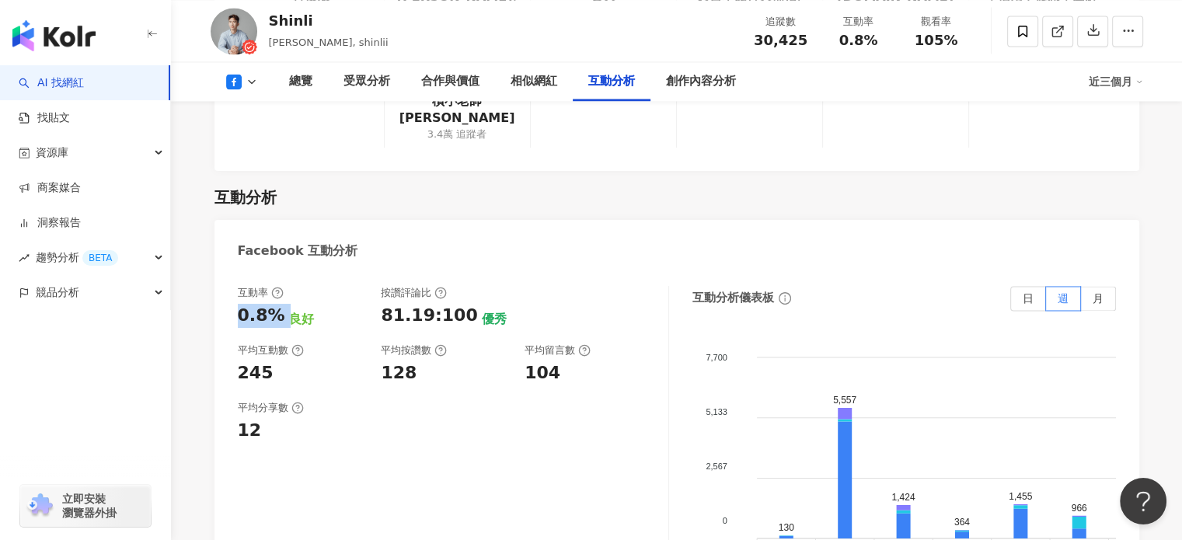
scroll to position [2545, 0]
drag, startPoint x: 243, startPoint y: 300, endPoint x: 280, endPoint y: 301, distance: 37.3
click at [280, 361] on div "245" at bounding box center [302, 373] width 128 height 24
drag, startPoint x: 277, startPoint y: 307, endPoint x: 288, endPoint y: 307, distance: 11.7
click at [288, 361] on div "245" at bounding box center [302, 373] width 128 height 24
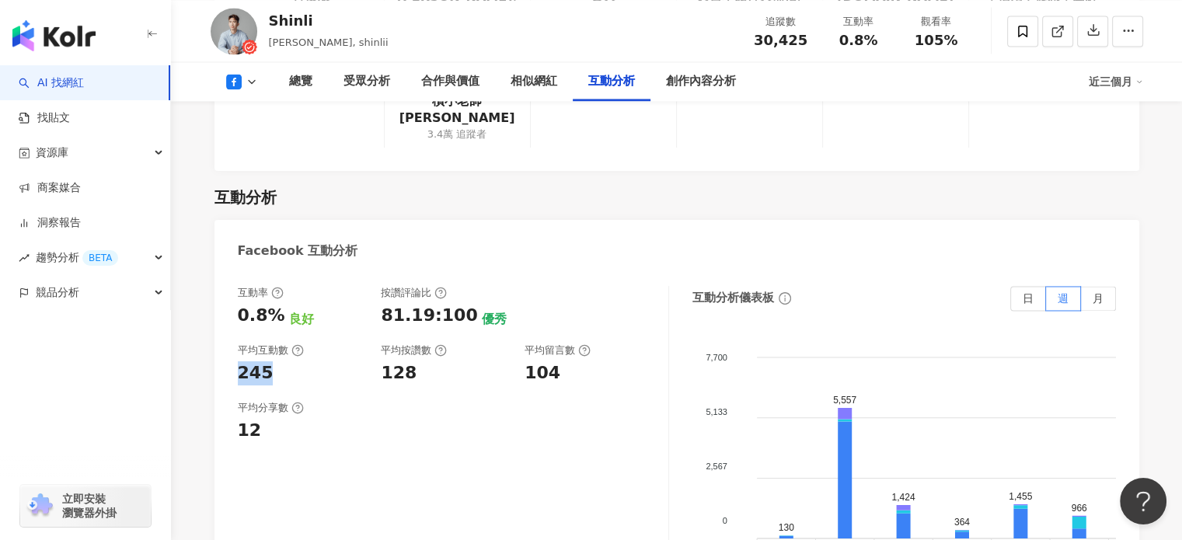
copy div "245"
click at [232, 84] on rect at bounding box center [234, 81] width 10 height 10
click at [243, 179] on button "YouTube" at bounding box center [265, 182] width 93 height 22
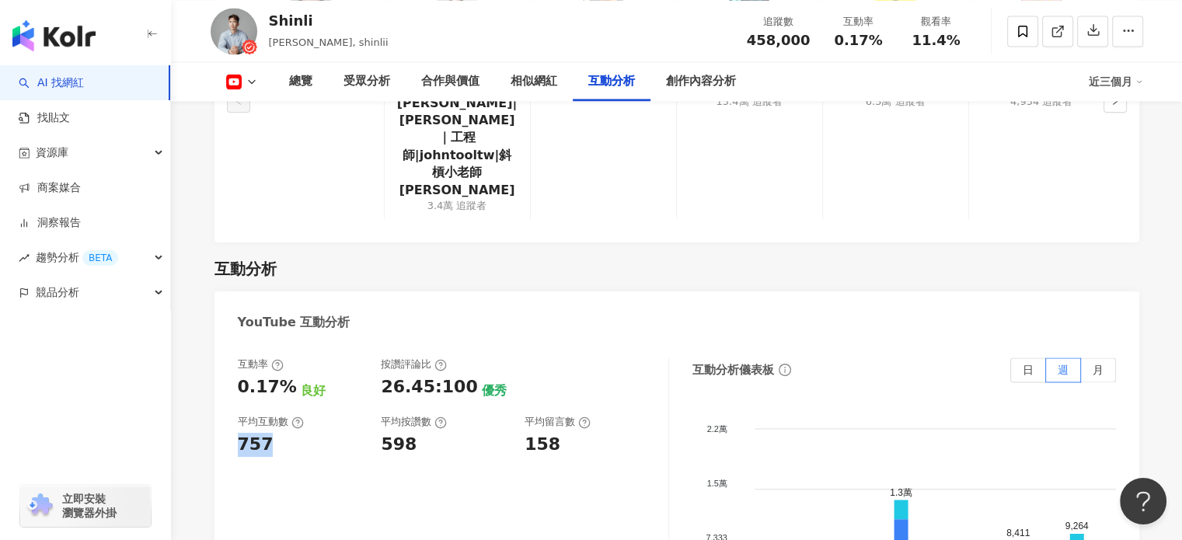
scroll to position [2592, 0]
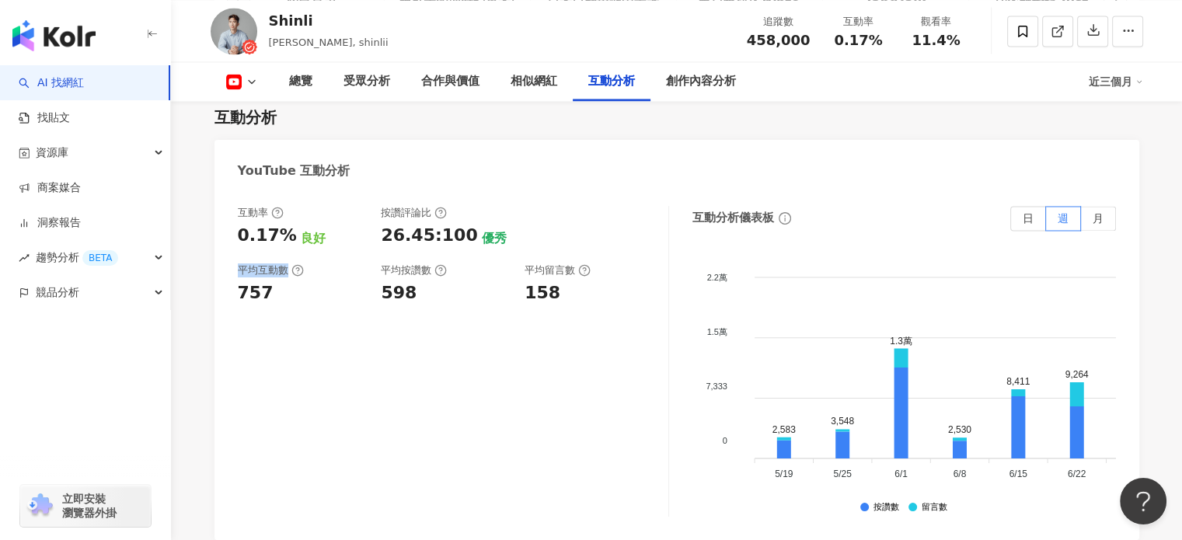
drag, startPoint x: 287, startPoint y: 248, endPoint x: 283, endPoint y: 241, distance: 8.0
click at [283, 241] on div "互動率 0.17% 良好 按讚評論比 26.45:100 優秀 平均互動數 757 平均按讚數 598 平均留言數 158 互動分析儀表板 日 週 月 2.2…" at bounding box center [677, 365] width 925 height 350
click at [289, 224] on div "0.17%" at bounding box center [267, 236] width 59 height 24
drag, startPoint x: 267, startPoint y: 276, endPoint x: 326, endPoint y: 279, distance: 59.2
click at [286, 281] on div "757" at bounding box center [302, 293] width 128 height 24
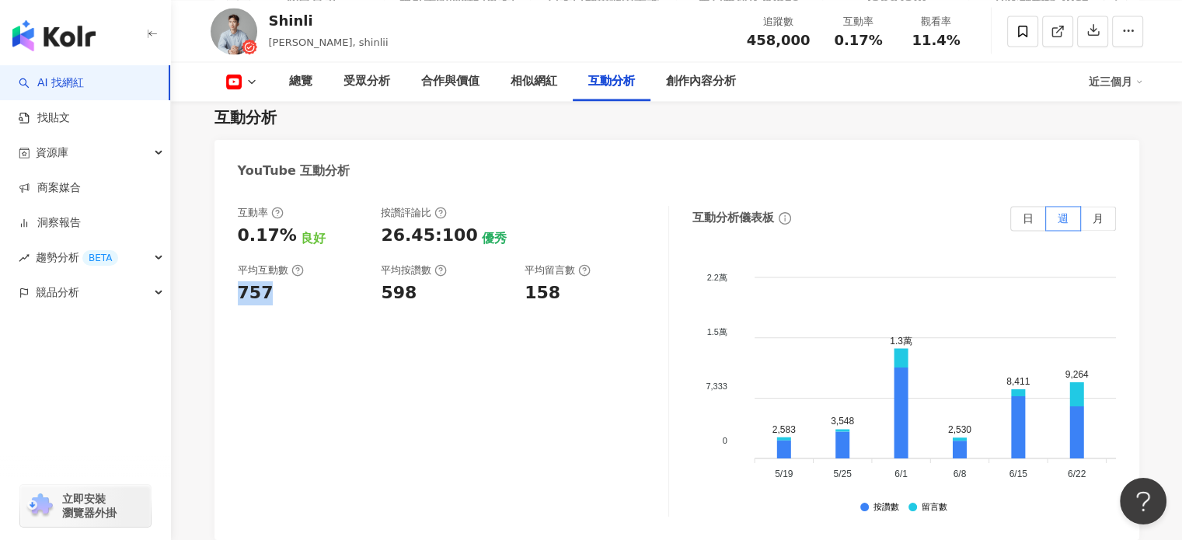
copy div "757"
click at [299, 78] on div "總覽" at bounding box center [300, 81] width 23 height 19
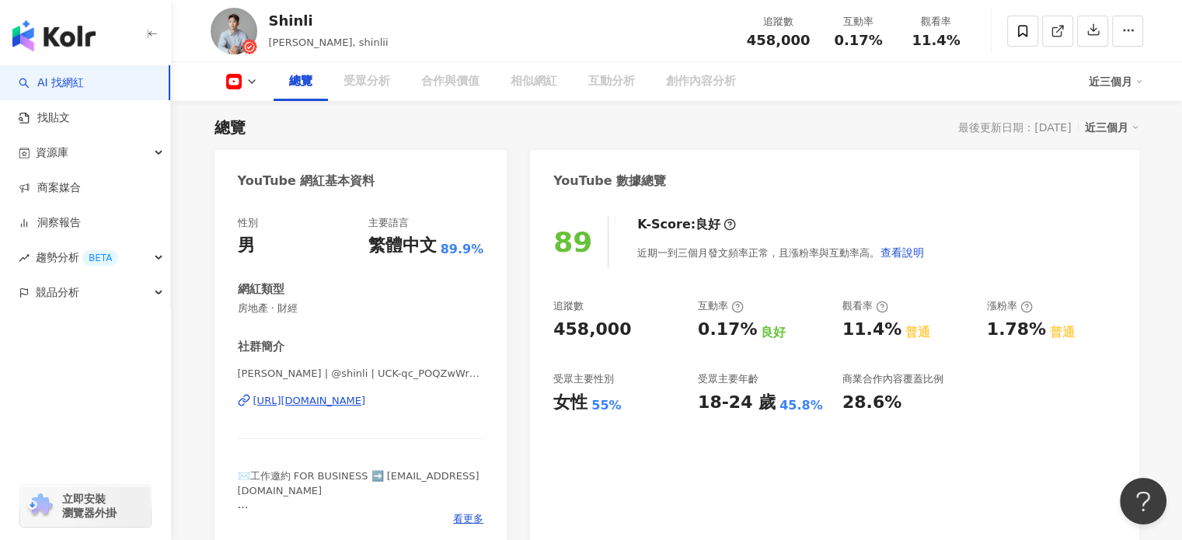
click at [366, 406] on div "https://www.youtube.com/channel/UCK-qc_POQZwWrMg-Pr-oYtg" at bounding box center [309, 401] width 113 height 14
click at [250, 79] on icon at bounding box center [252, 81] width 12 height 12
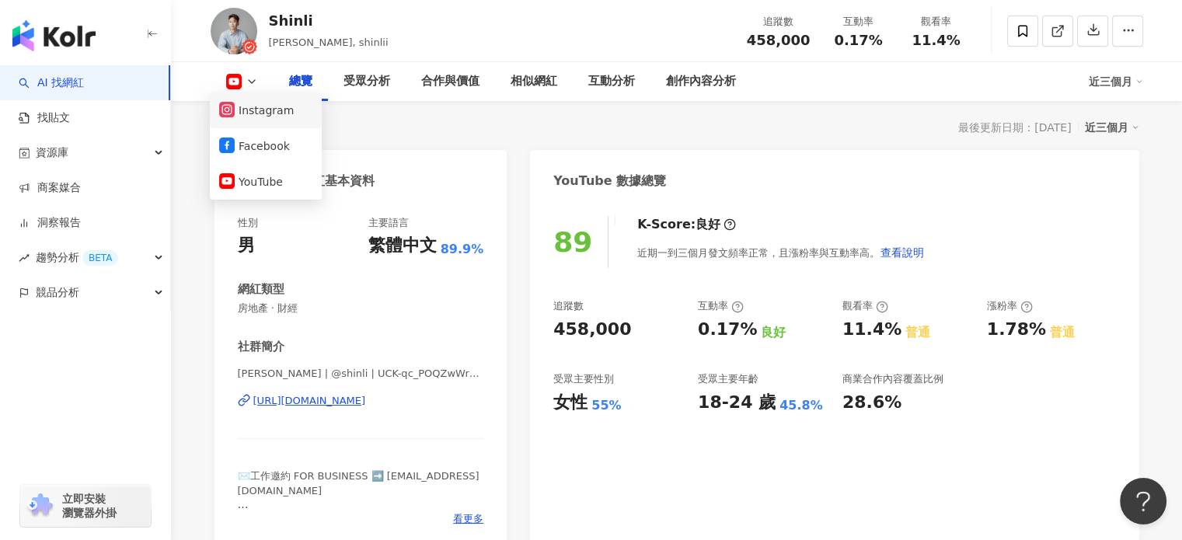
click at [273, 106] on button "Instagram" at bounding box center [265, 110] width 93 height 22
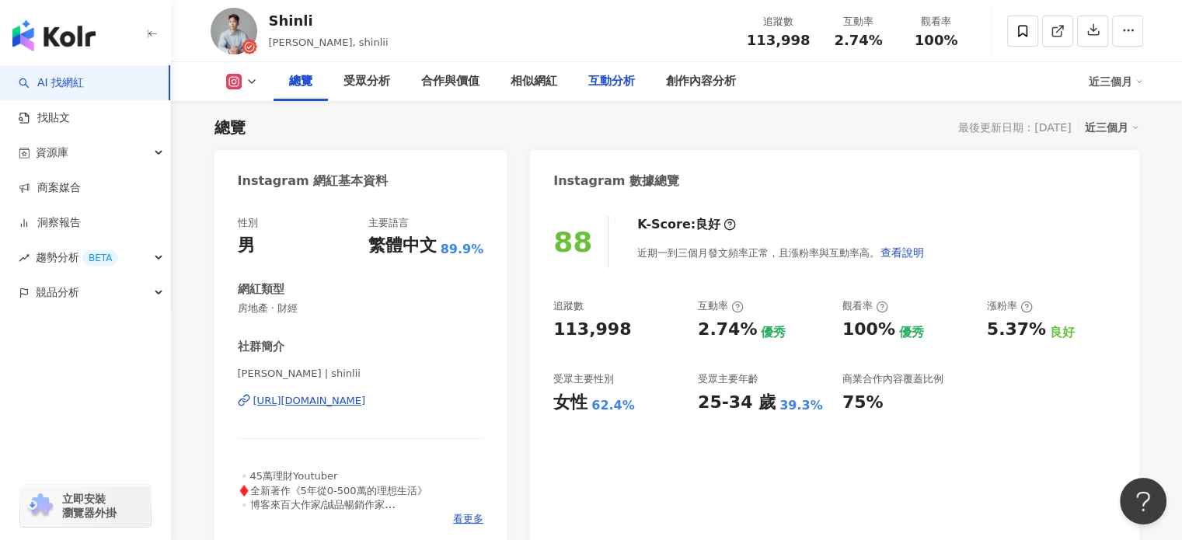
click at [613, 92] on div "互動分析" at bounding box center [612, 81] width 78 height 39
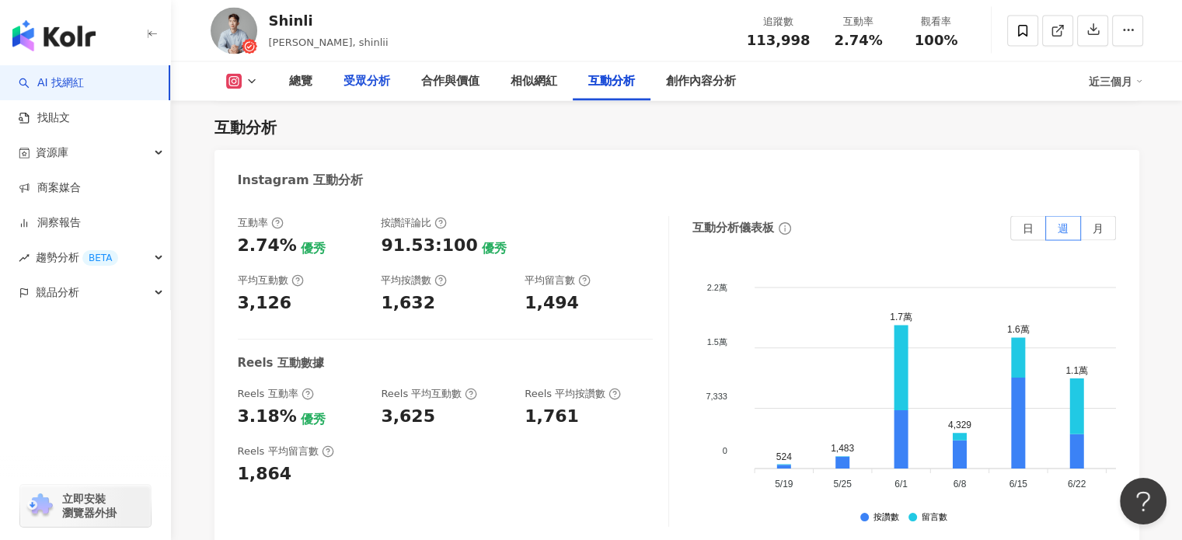
click at [371, 77] on div "受眾分析" at bounding box center [367, 81] width 47 height 19
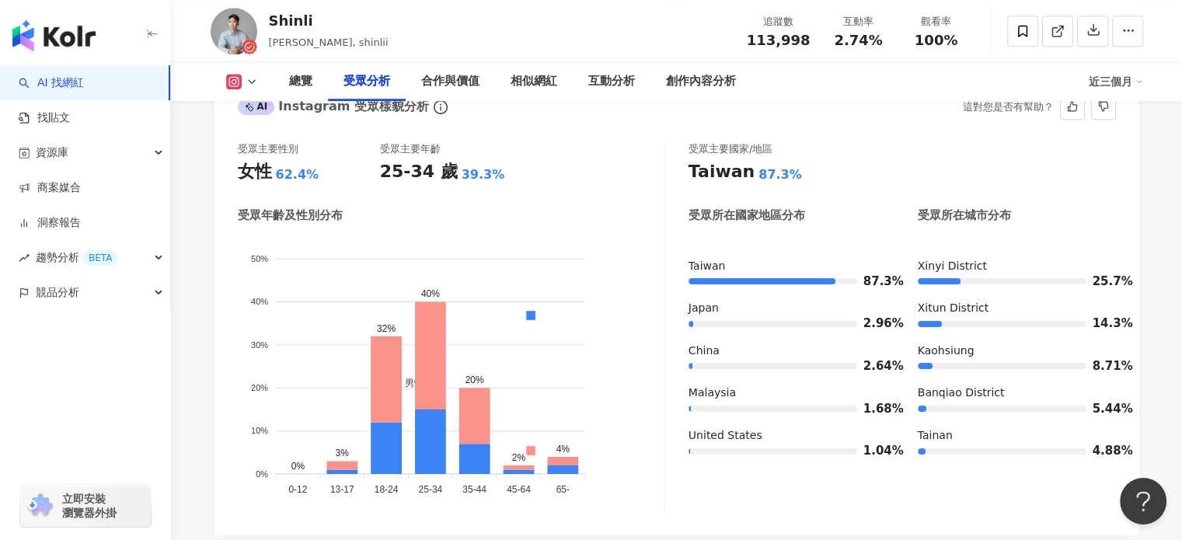
scroll to position [1415, 0]
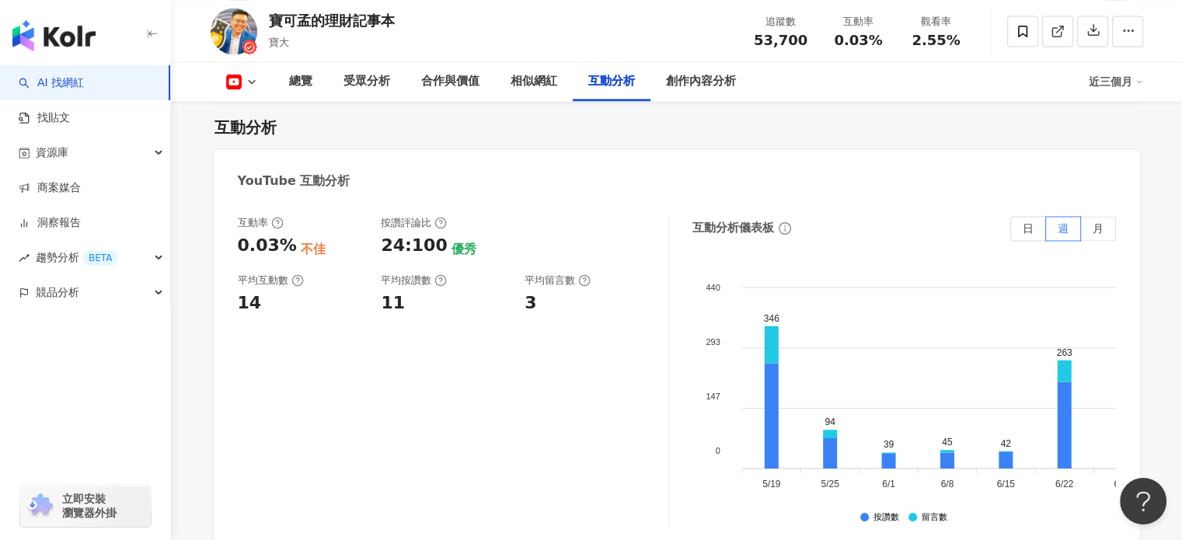
scroll to position [2558, 0]
drag, startPoint x: 258, startPoint y: 310, endPoint x: 241, endPoint y: 309, distance: 17.1
click at [241, 309] on div "14" at bounding box center [302, 303] width 128 height 24
copy div "14"
click at [252, 82] on polyline at bounding box center [252, 81] width 6 height 3
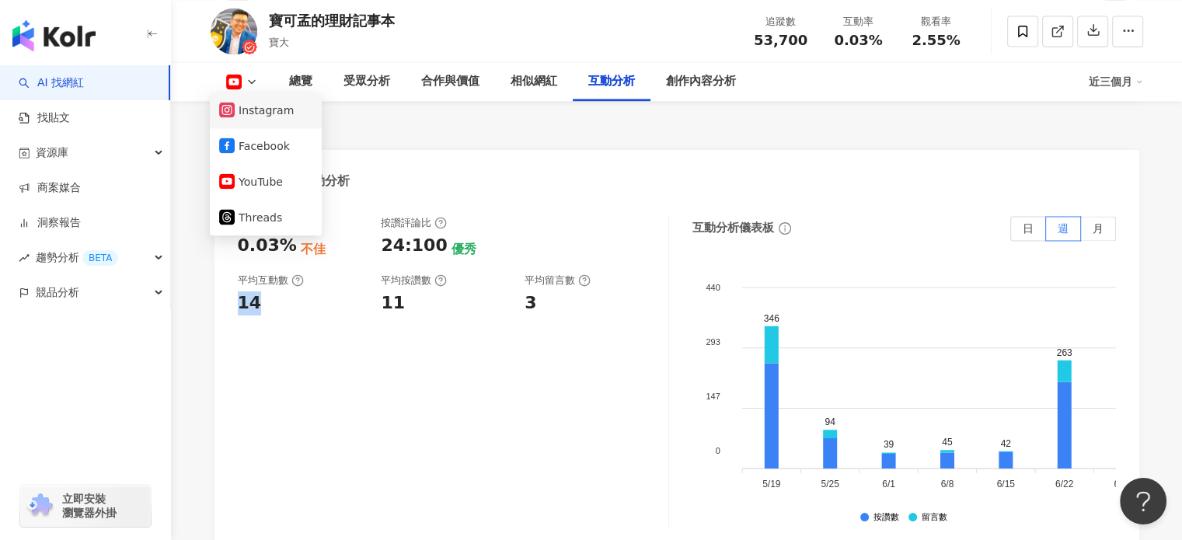
click at [264, 99] on button "Instagram" at bounding box center [265, 110] width 93 height 22
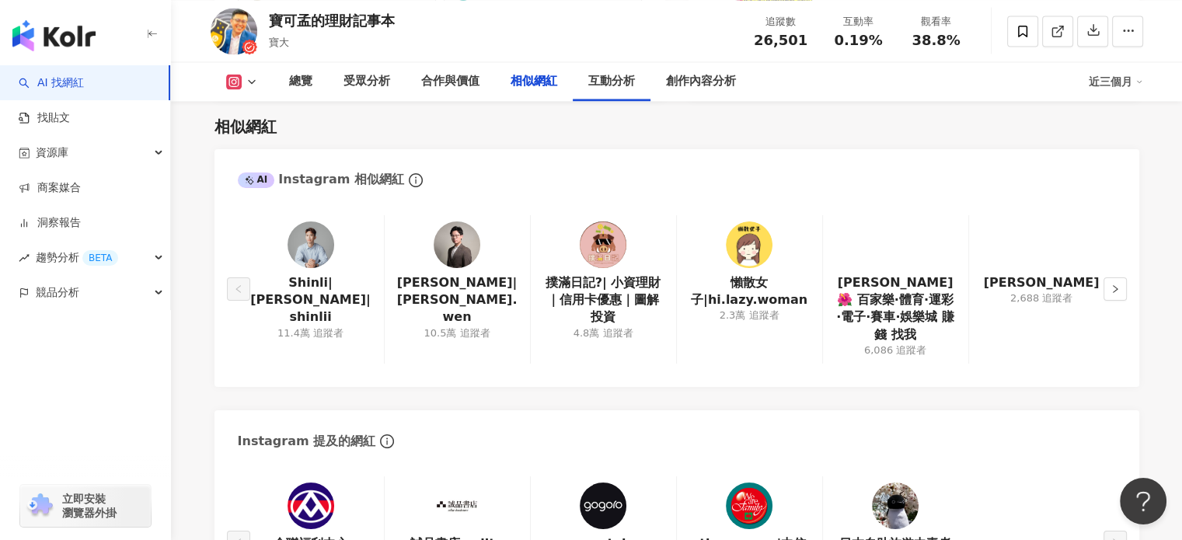
scroll to position [2827, 0]
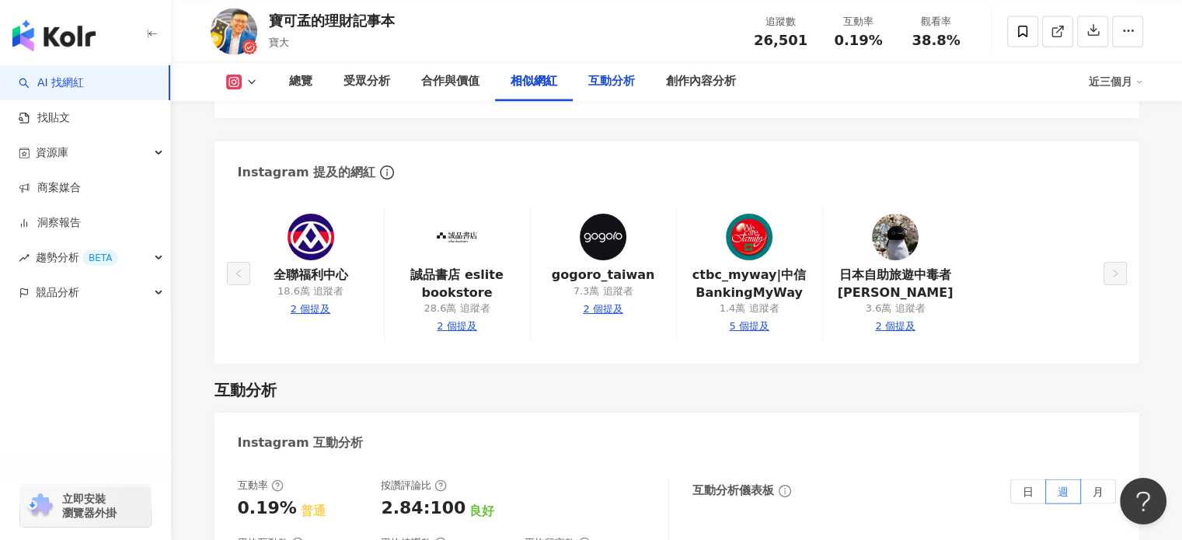
click at [603, 86] on div "互動分析" at bounding box center [611, 81] width 47 height 19
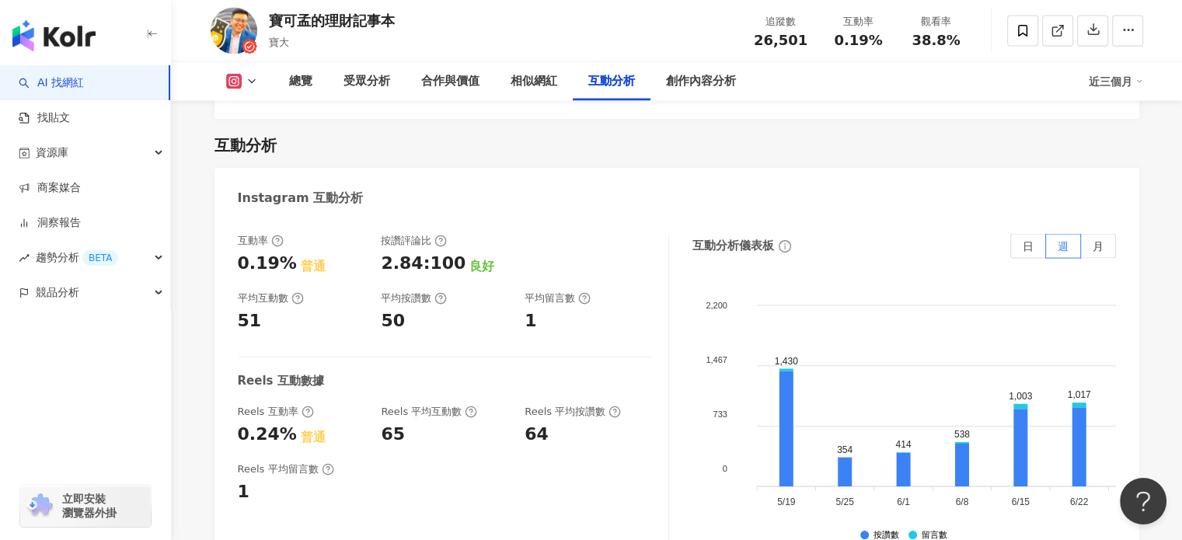
click at [273, 260] on div "互動率 0.19% 普通 按讚評論比 2.84:100 良好 平均互動數 51 平均按讚數 50 平均留言數 1 Reels 互動數據 Reels 互動率 0…" at bounding box center [677, 393] width 925 height 350
drag, startPoint x: 288, startPoint y: 245, endPoint x: 259, endPoint y: 251, distance: 29.4
click at [236, 250] on div "互動率 0.19% 普通 按讚評論比 2.84:100 良好 平均互動數 51 平均按讚數 50 平均留言數 1 Reels 互動數據 Reels 互動率 0…" at bounding box center [677, 393] width 925 height 350
copy div "0.19%"
drag, startPoint x: 254, startPoint y: 303, endPoint x: 264, endPoint y: 304, distance: 9.4
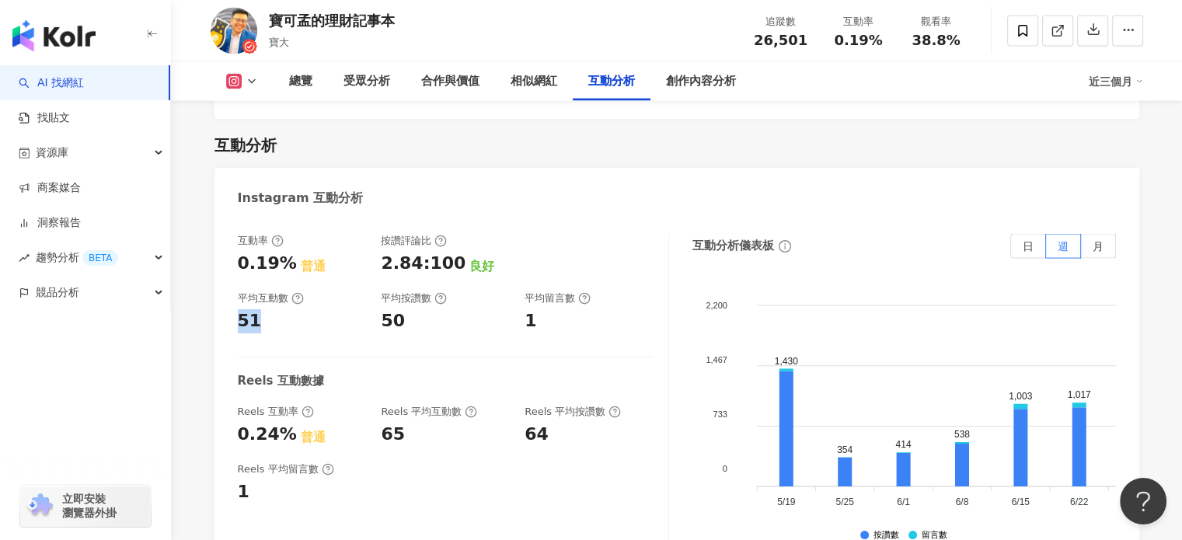
click at [264, 304] on div "互動率 0.19% 普通 按讚評論比 2.84:100 良好 平均互動數 51 平均按讚數 50 平均留言數 1 Reels 互動數據 Reels 互動率 0…" at bounding box center [677, 393] width 925 height 350
copy div "51"
click at [234, 97] on div "總覽 受眾分析 合作與價值 相似網紅 互動分析 創作內容分析 近三個月" at bounding box center [677, 81] width 933 height 39
click at [229, 80] on g at bounding box center [234, 82] width 16 height 16
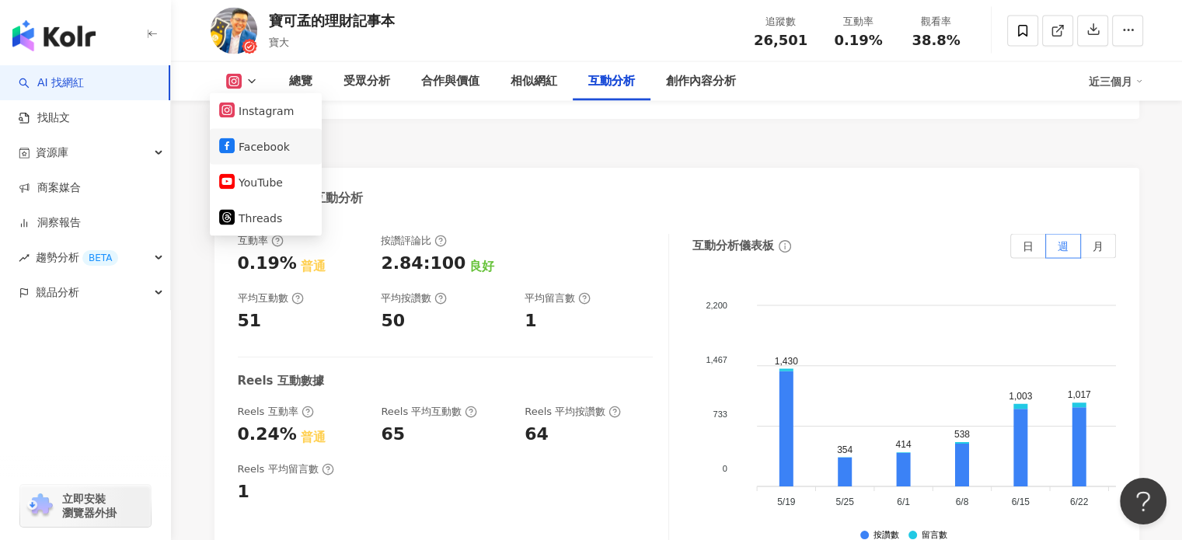
click at [285, 138] on button "Facebook" at bounding box center [265, 147] width 93 height 22
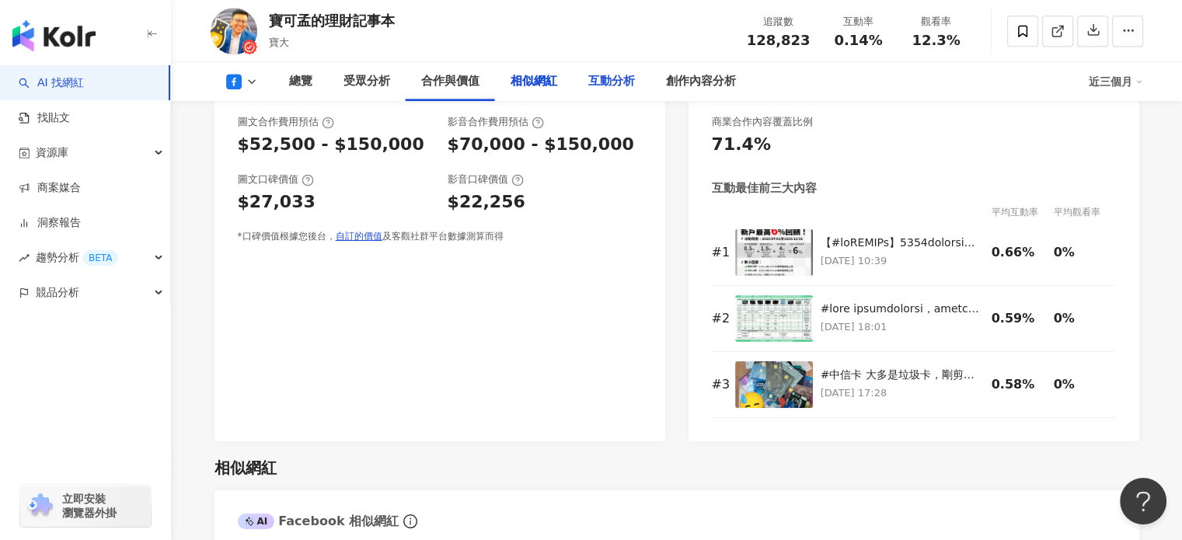
scroll to position [2846, 0]
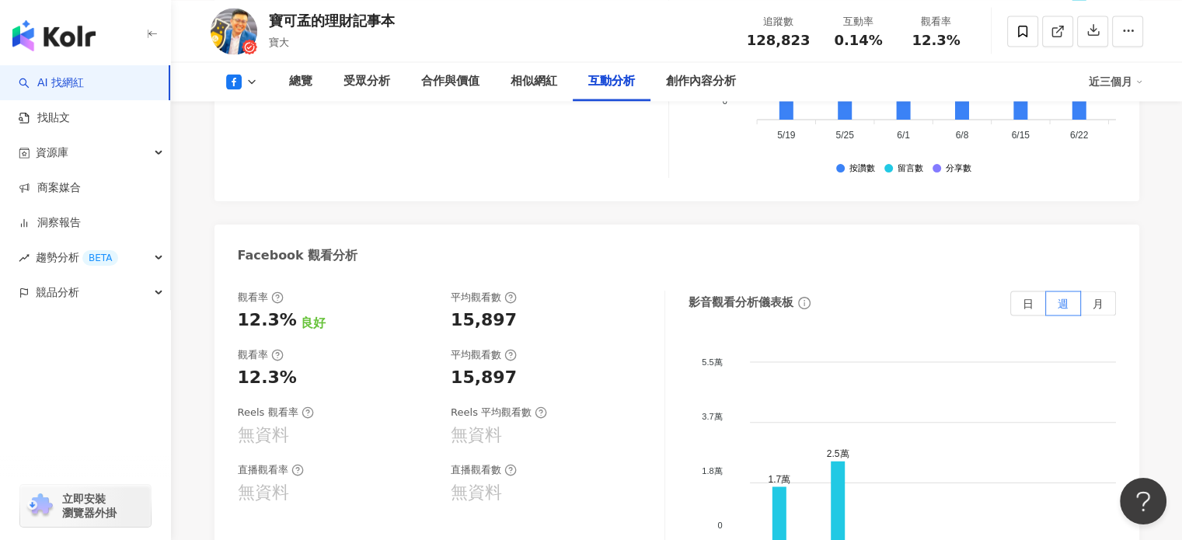
click at [619, 77] on div "互動分析" at bounding box center [611, 81] width 47 height 19
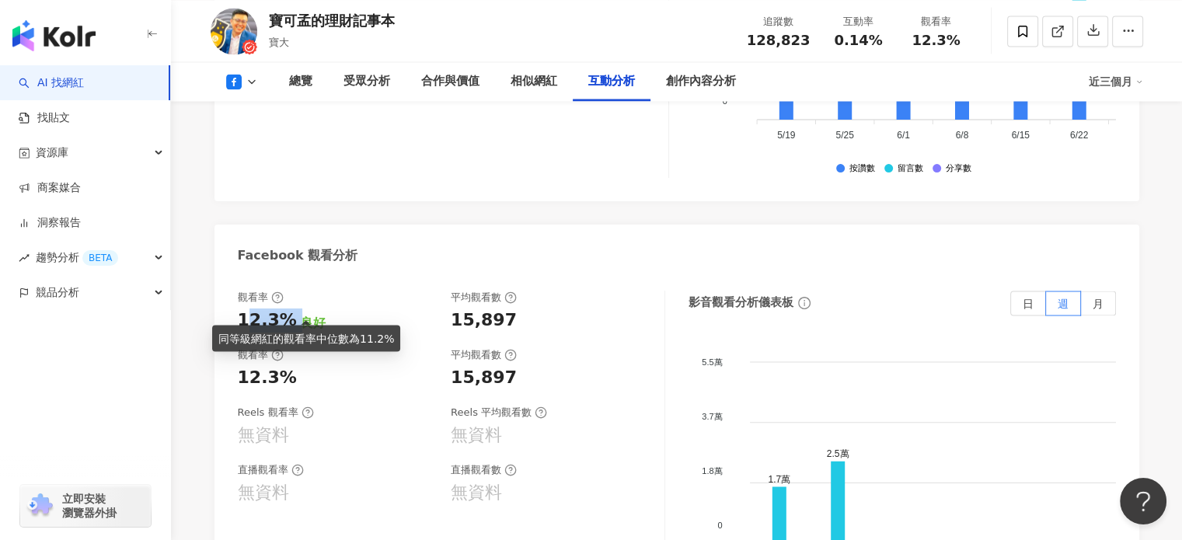
drag, startPoint x: 249, startPoint y: 309, endPoint x: 299, endPoint y: 309, distance: 50.5
click at [299, 309] on div "12.3% 良好" at bounding box center [337, 321] width 198 height 24
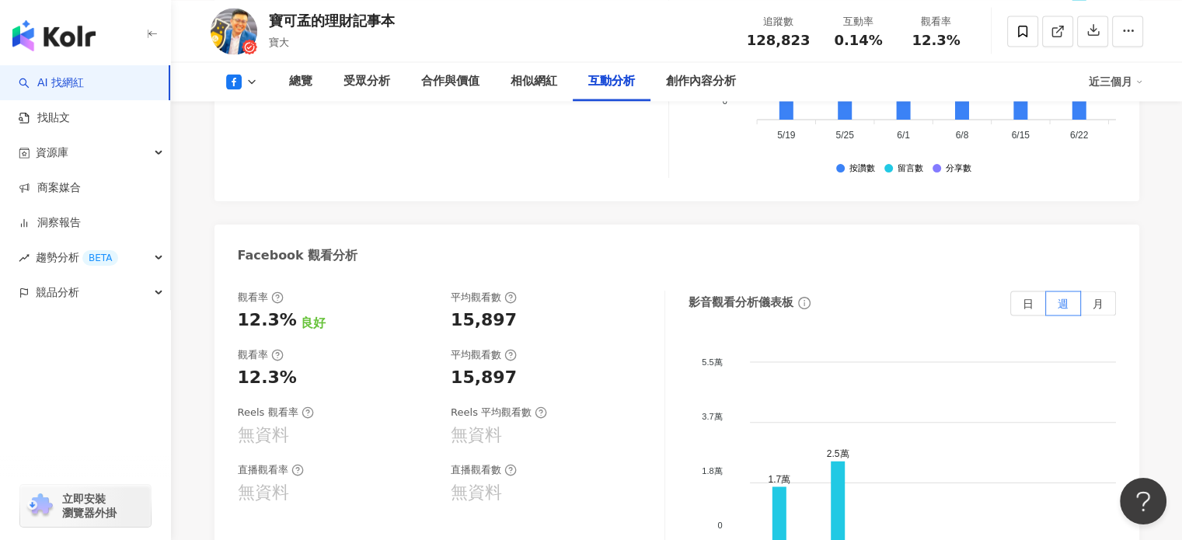
click at [613, 91] on div "互動分析" at bounding box center [612, 81] width 78 height 39
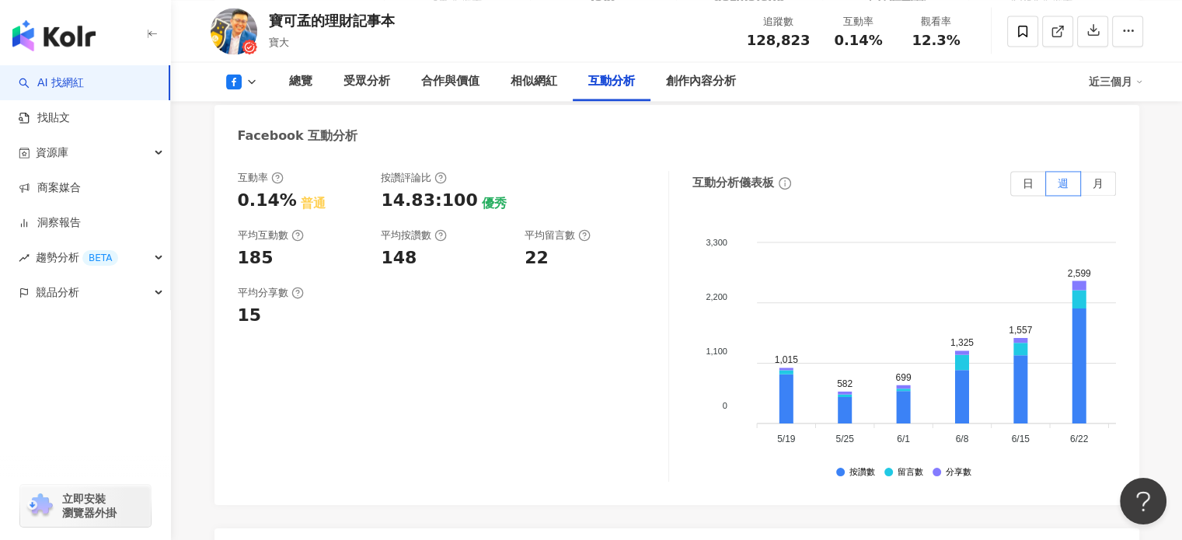
scroll to position [2540, 0]
drag, startPoint x: 239, startPoint y: 190, endPoint x: 295, endPoint y: 201, distance: 57.8
click at [295, 201] on div "互動率 0.14% 普通 按讚評論比 14.83:100 優秀 平均互動數 185 平均按讚數 148 平均留言數 22" at bounding box center [445, 222] width 415 height 99
copy div "0.14%"
drag, startPoint x: 239, startPoint y: 240, endPoint x: 278, endPoint y: 244, distance: 39.1
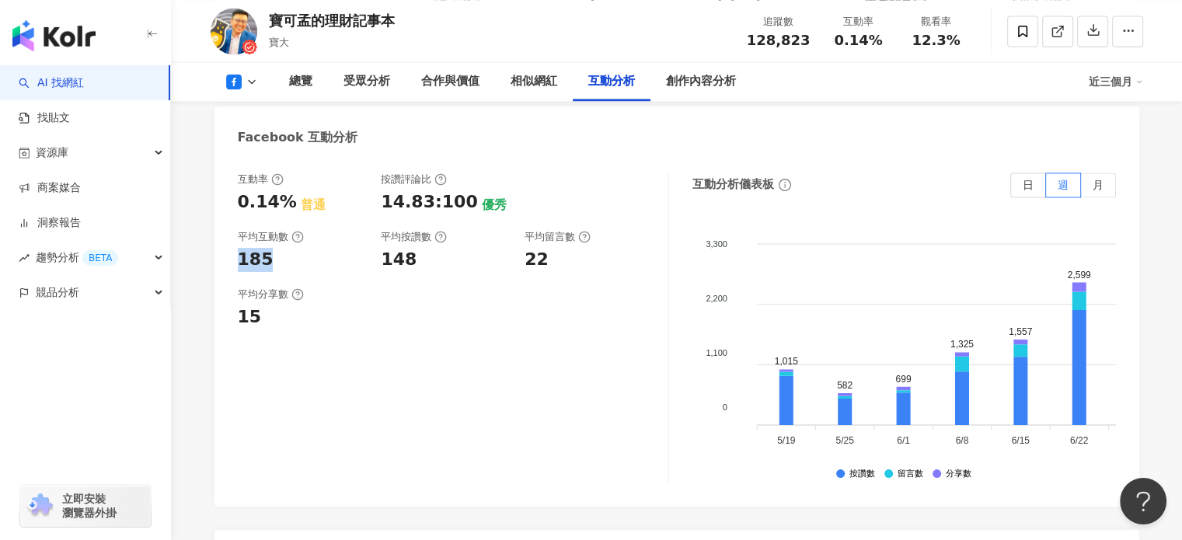
click at [278, 248] on div "185" at bounding box center [302, 260] width 128 height 24
copy div "185"
click at [258, 76] on button at bounding box center [242, 82] width 63 height 16
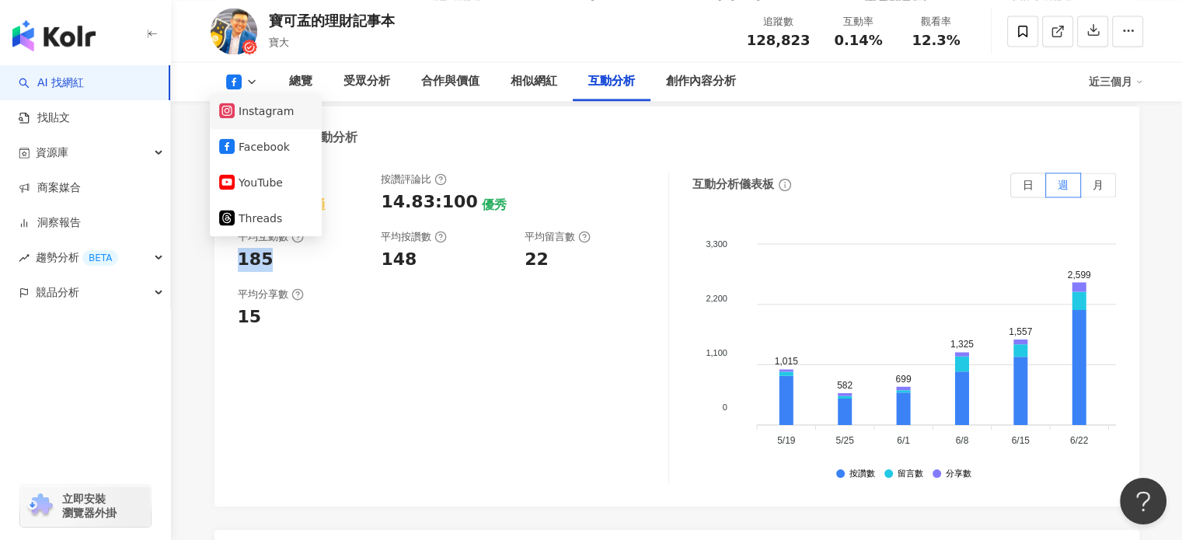
click at [274, 114] on button "Instagram" at bounding box center [265, 111] width 93 height 22
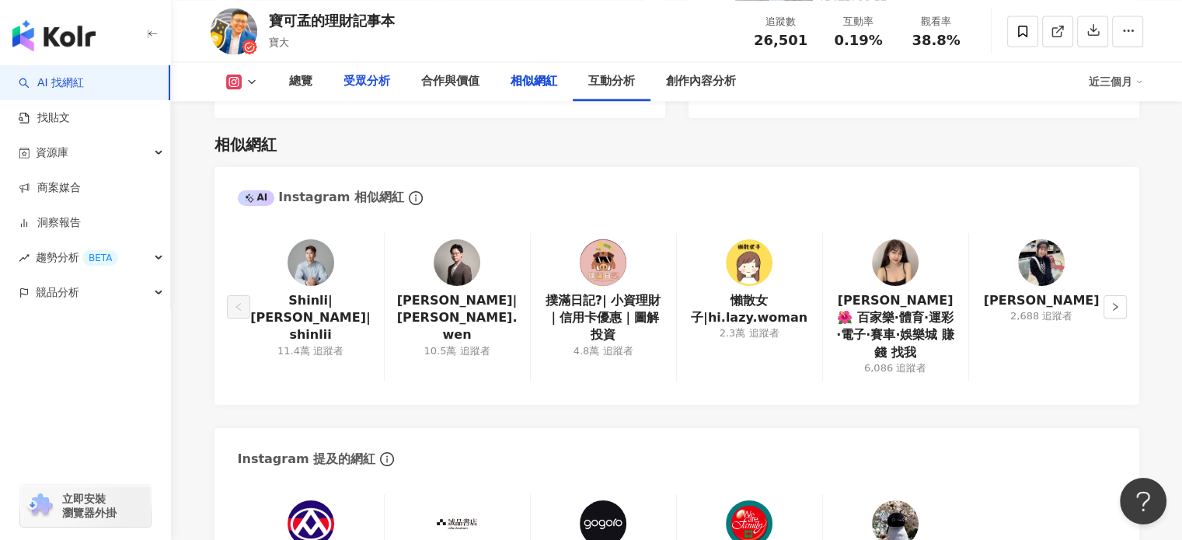
click at [381, 84] on div "受眾分析" at bounding box center [367, 81] width 47 height 19
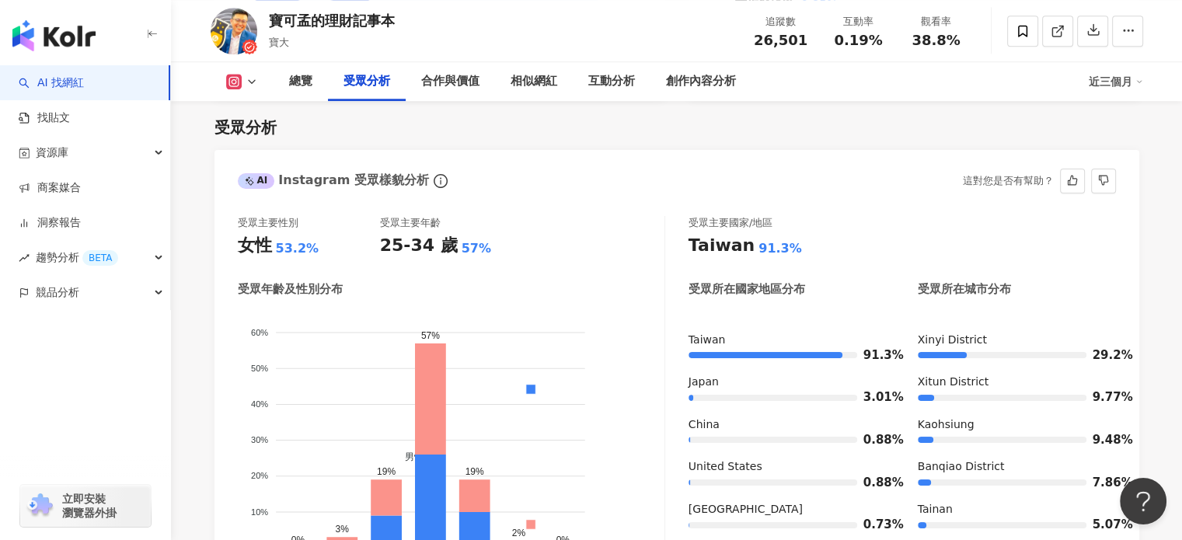
click at [585, 218] on div "受眾主要性別 女性 53.2% 受眾主要年齡 25-34 歲 57%" at bounding box center [451, 237] width 427 height 42
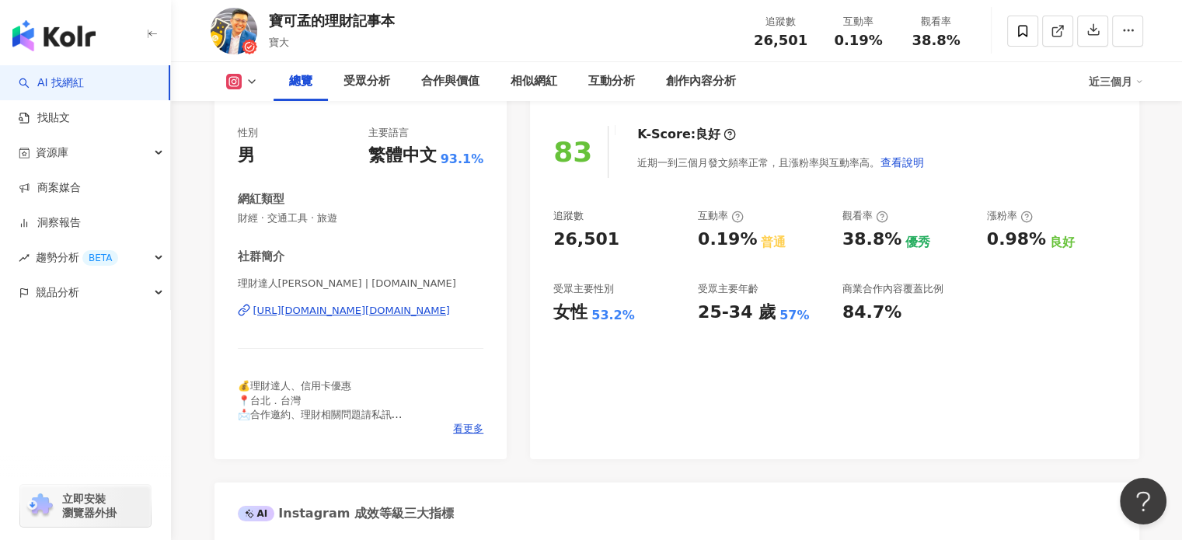
scroll to position [232, 0]
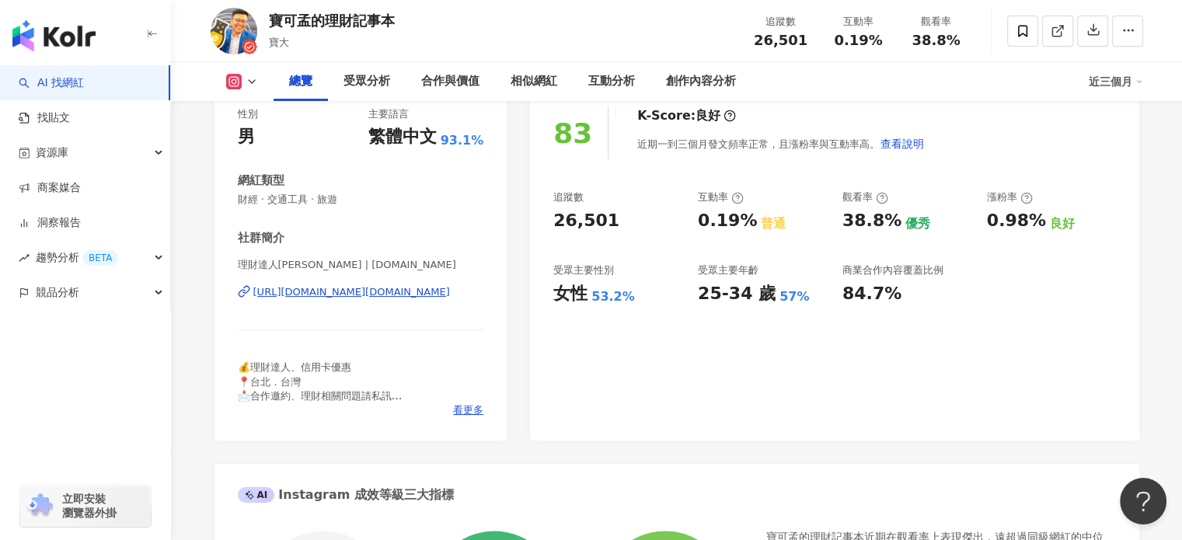
click at [393, 295] on div "[URL][DOMAIN_NAME][DOMAIN_NAME]" at bounding box center [351, 292] width 197 height 14
